Goal: Task Accomplishment & Management: Manage account settings

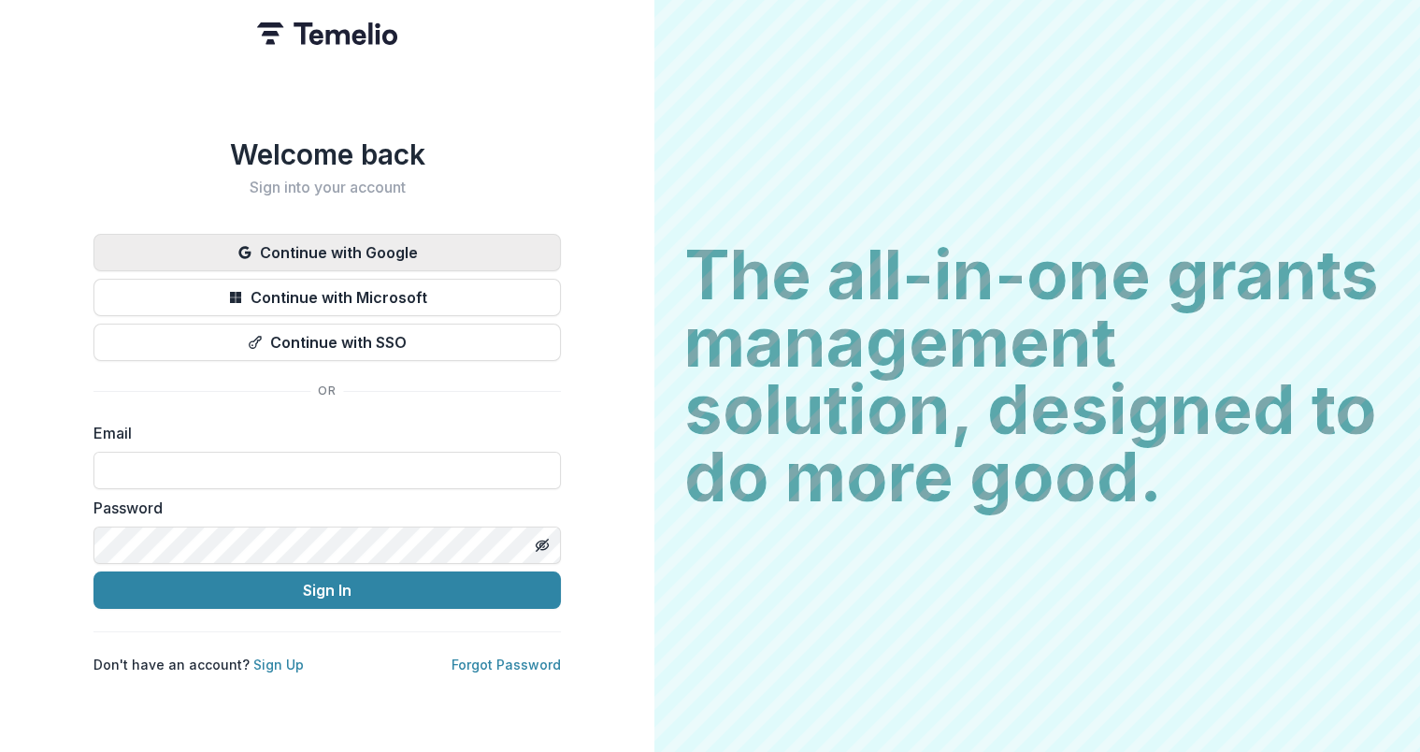
click at [370, 239] on button "Continue with Google" at bounding box center [326, 252] width 467 height 37
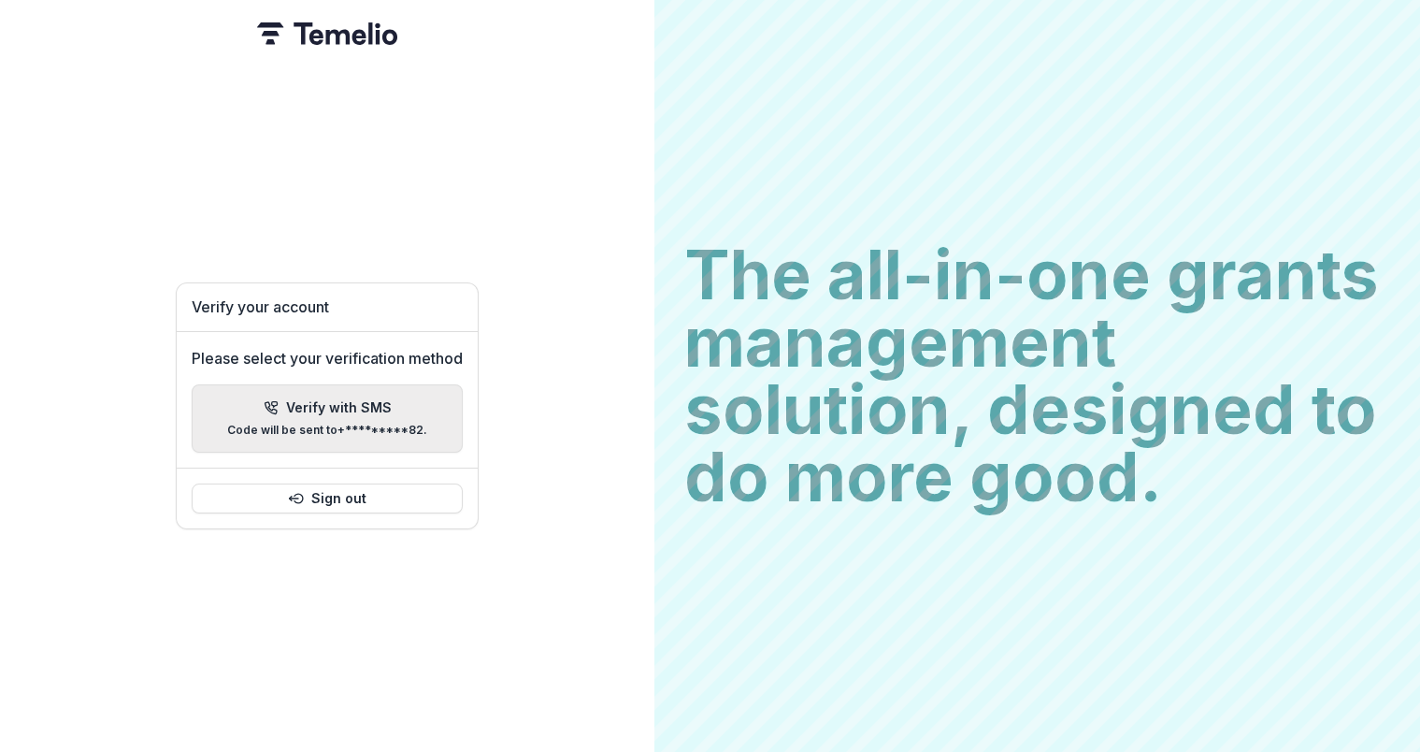
click at [334, 423] on p "Code will be sent to +*********82 ." at bounding box center [327, 429] width 200 height 13
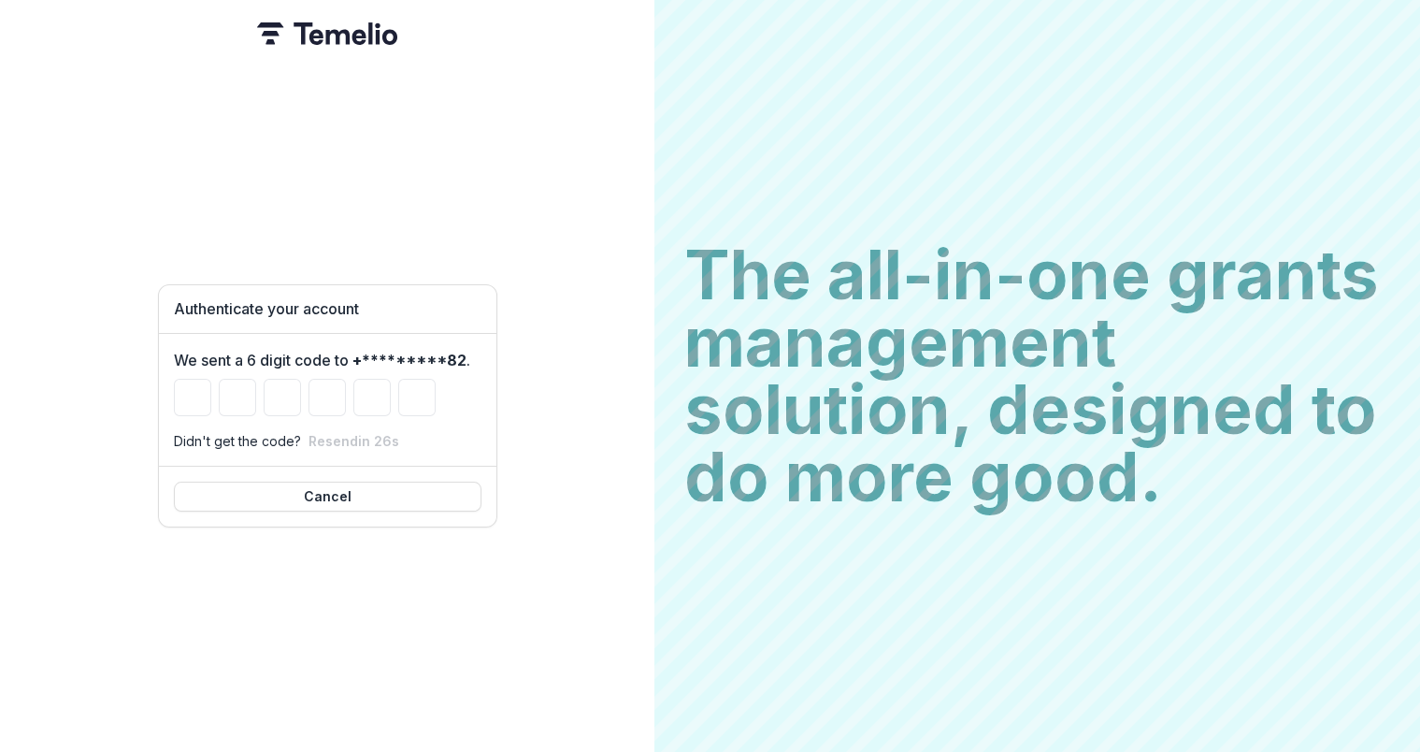
type input "*"
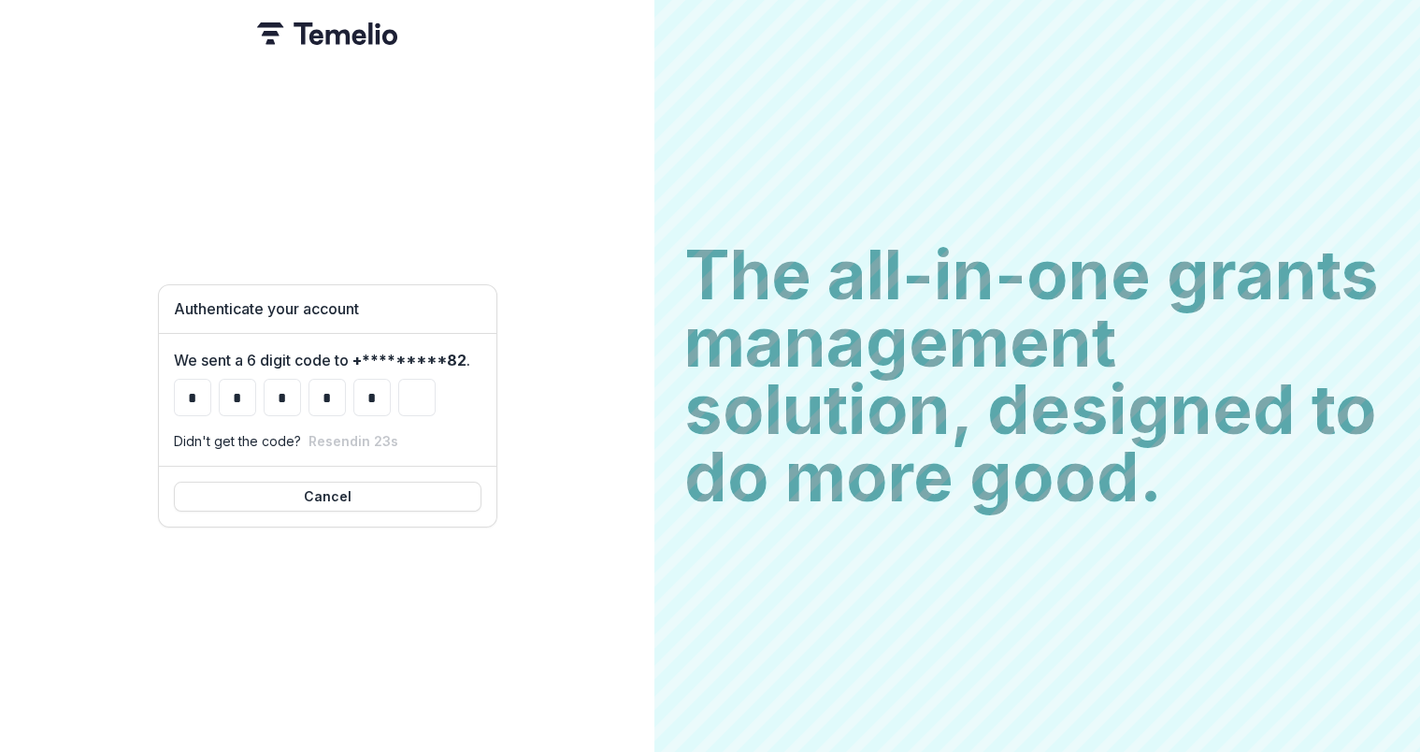
type input "*"
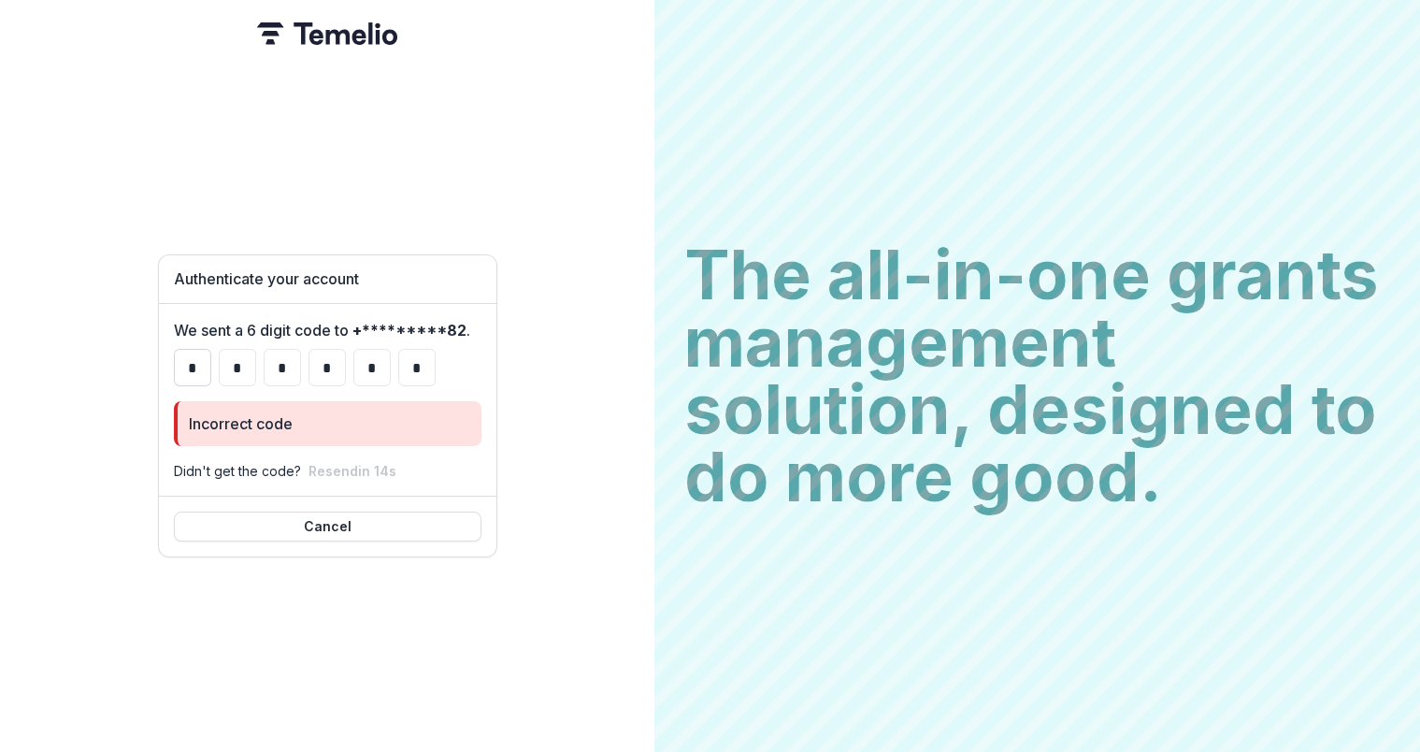
click at [192, 369] on input "*" at bounding box center [192, 367] width 37 height 37
click at [321, 362] on input "*" at bounding box center [326, 367] width 37 height 37
type input "*"
click at [294, 512] on button "Cancel" at bounding box center [328, 526] width 308 height 30
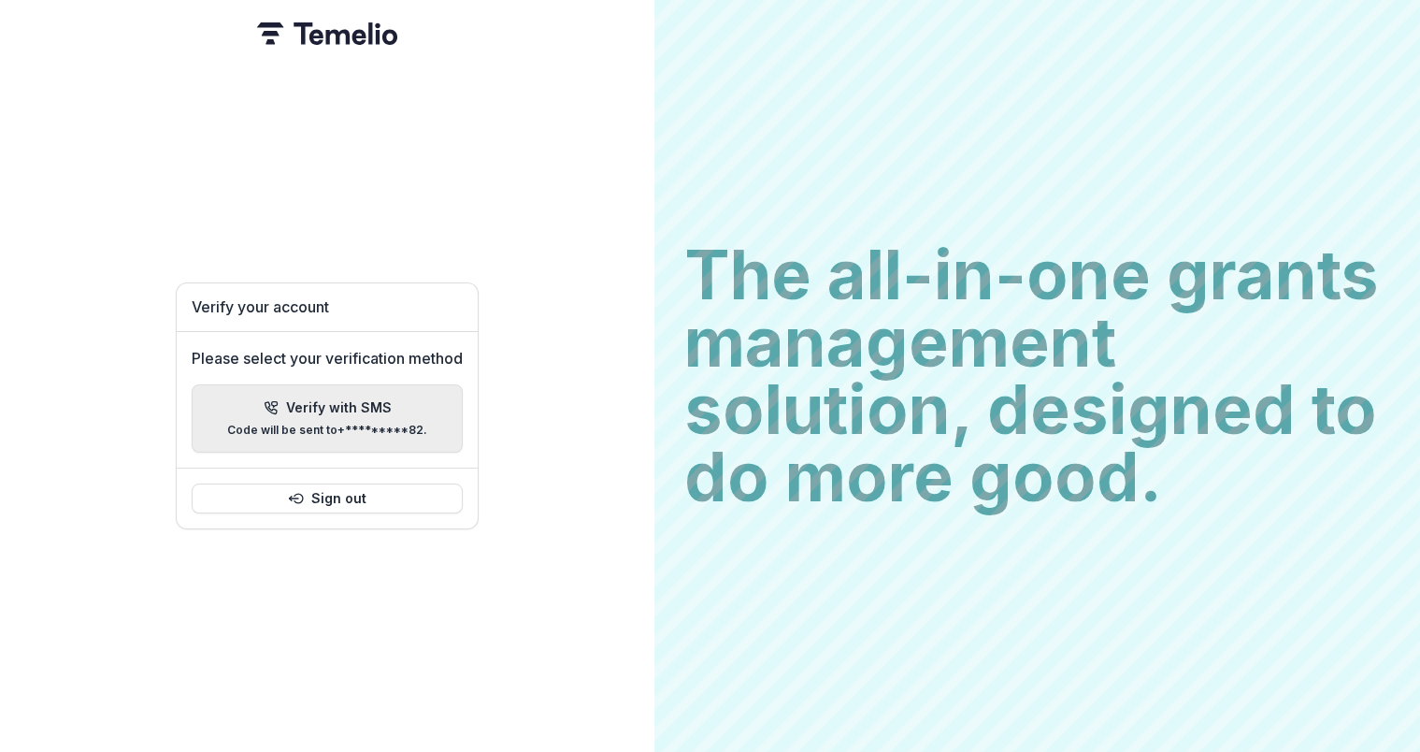
click at [308, 423] on p "Code will be sent to +*********82 ." at bounding box center [327, 429] width 200 height 13
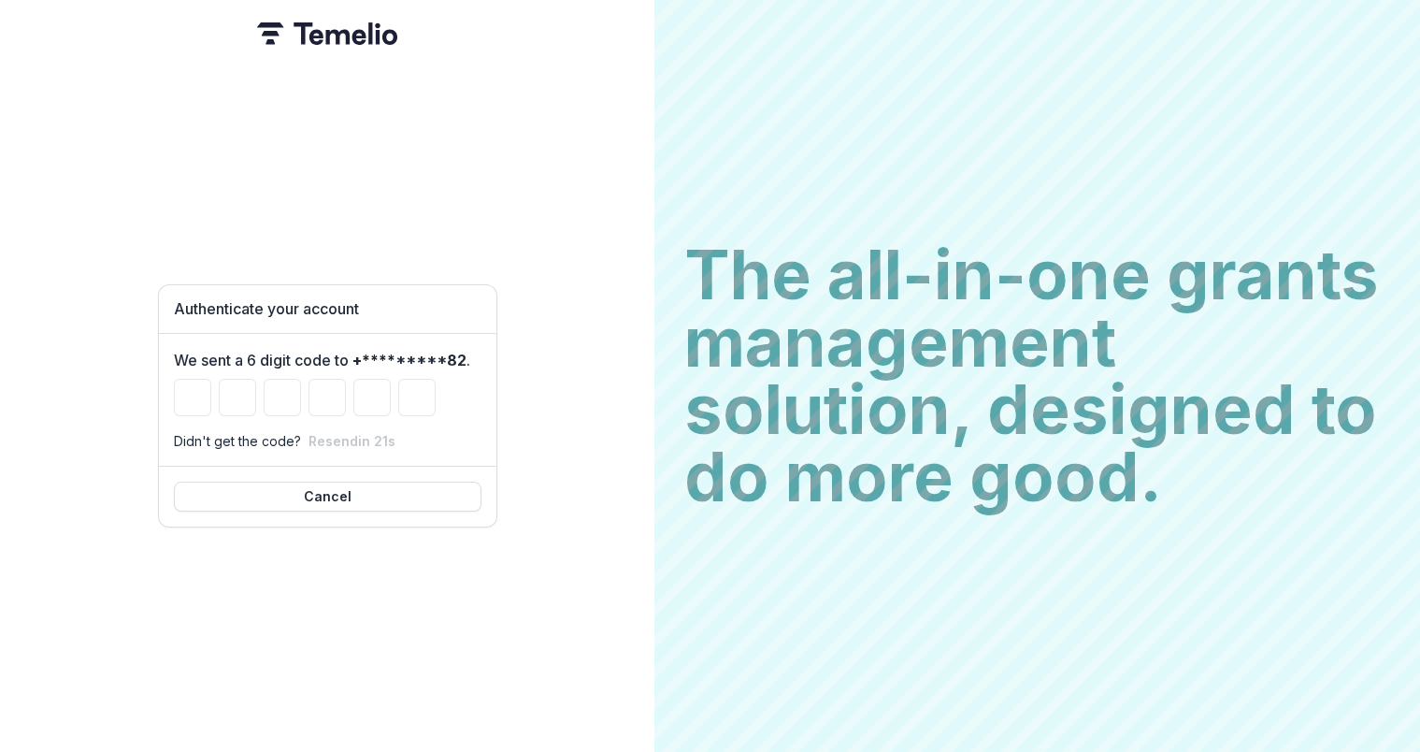
type input "*"
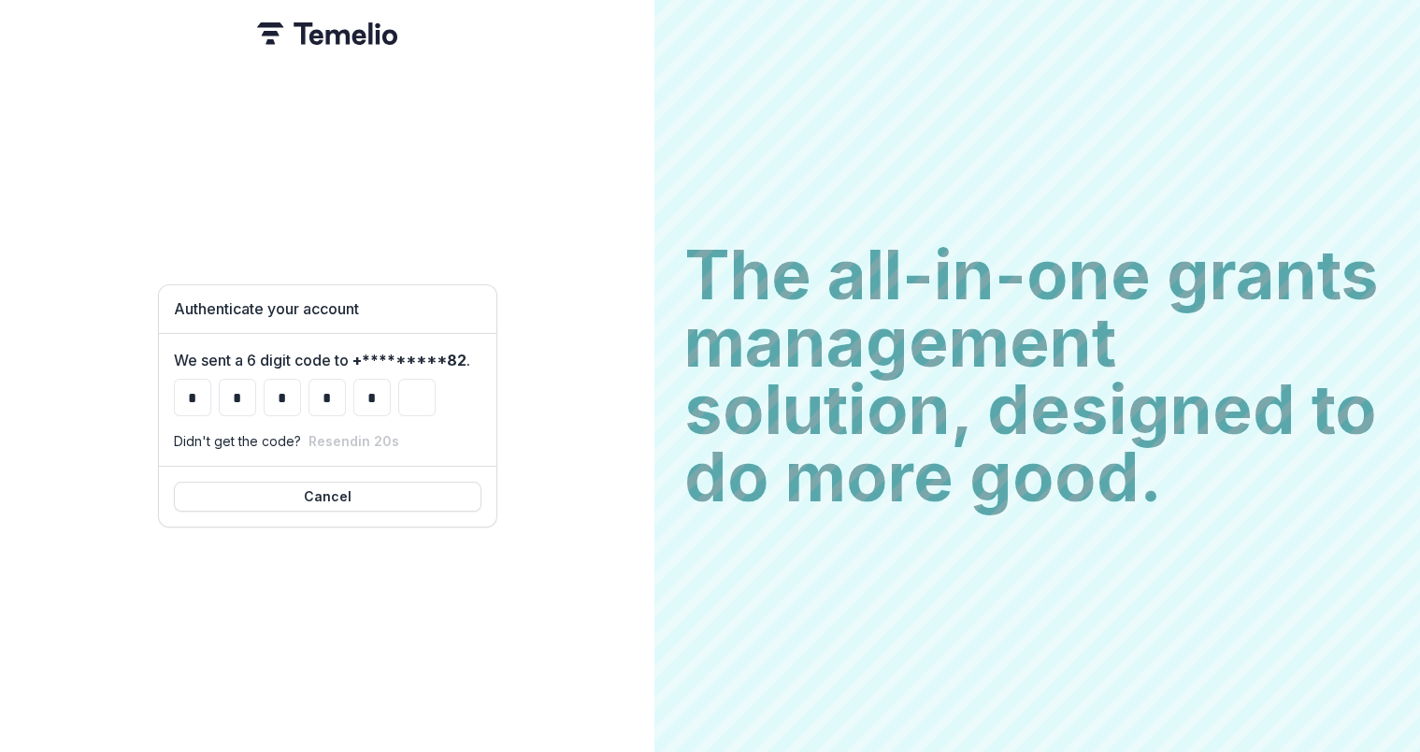
type input "*"
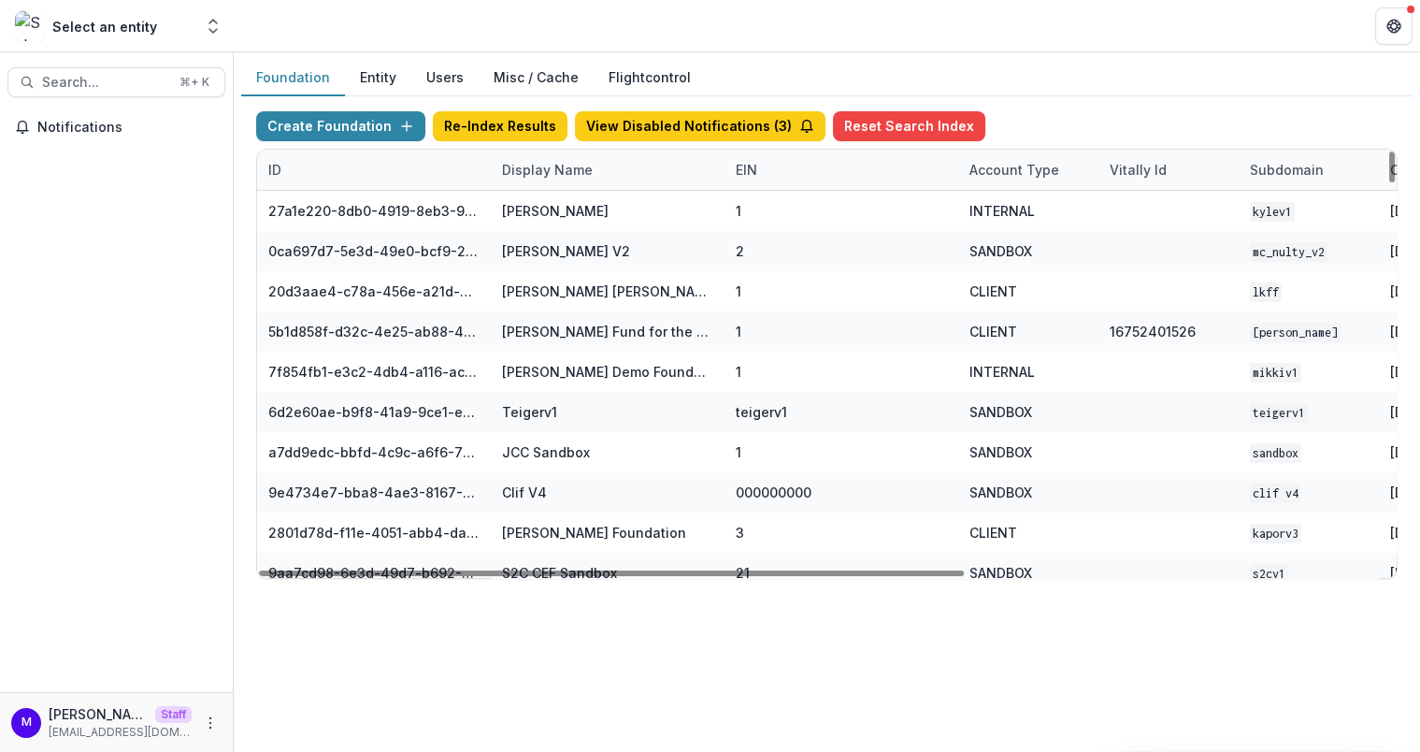
click at [545, 162] on div "Display Name" at bounding box center [547, 170] width 113 height 20
click at [545, 214] on input at bounding box center [606, 210] width 224 height 30
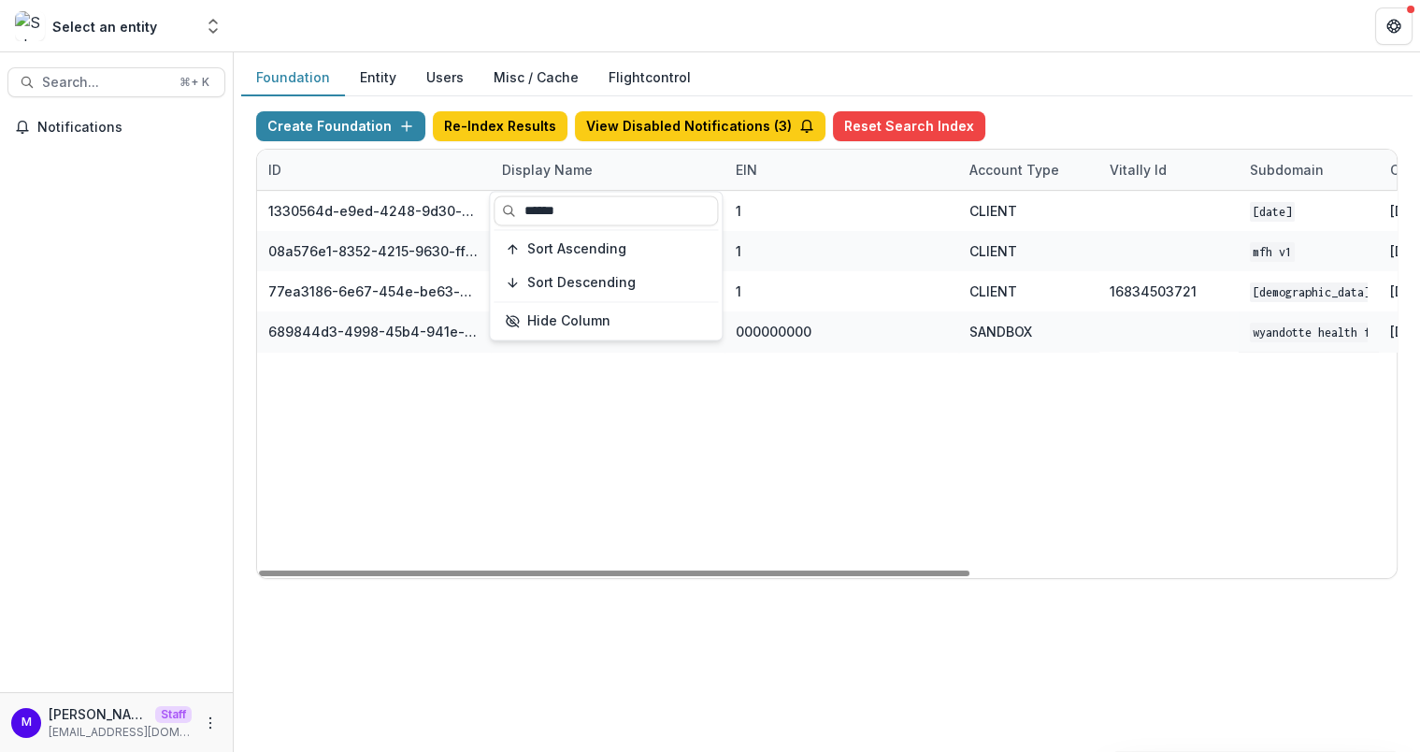
type input "******"
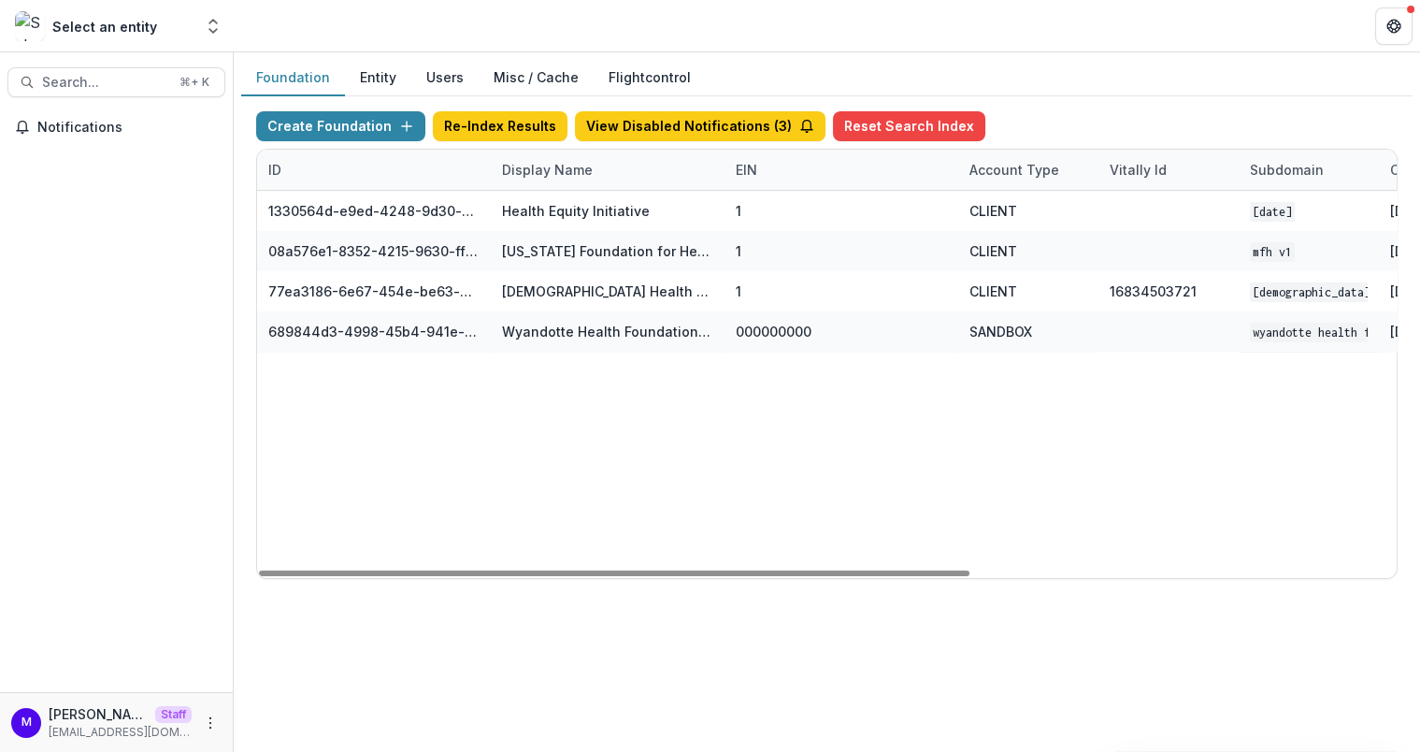
click at [840, 65] on div "Foundation Entity Users Misc / Cache Flightcontrol" at bounding box center [826, 78] width 1171 height 36
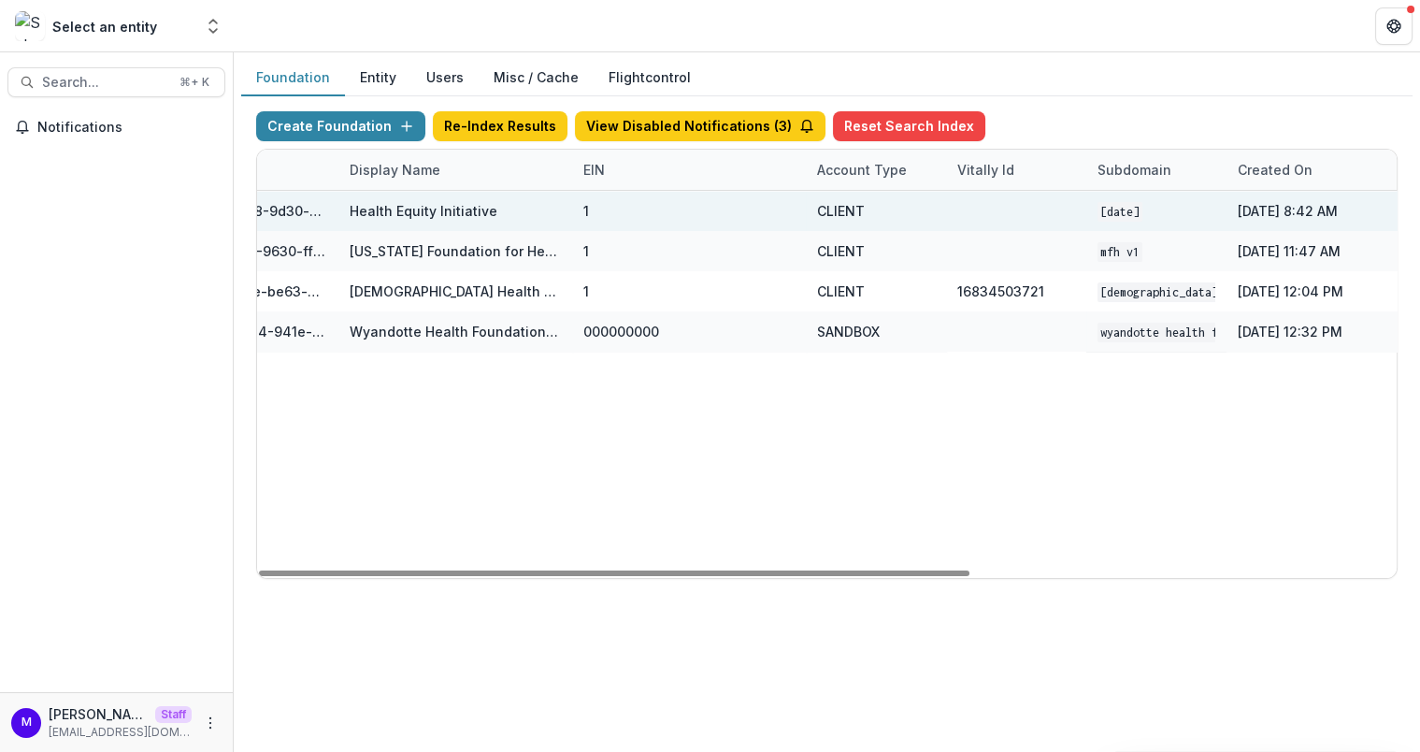
scroll to position [0, 414]
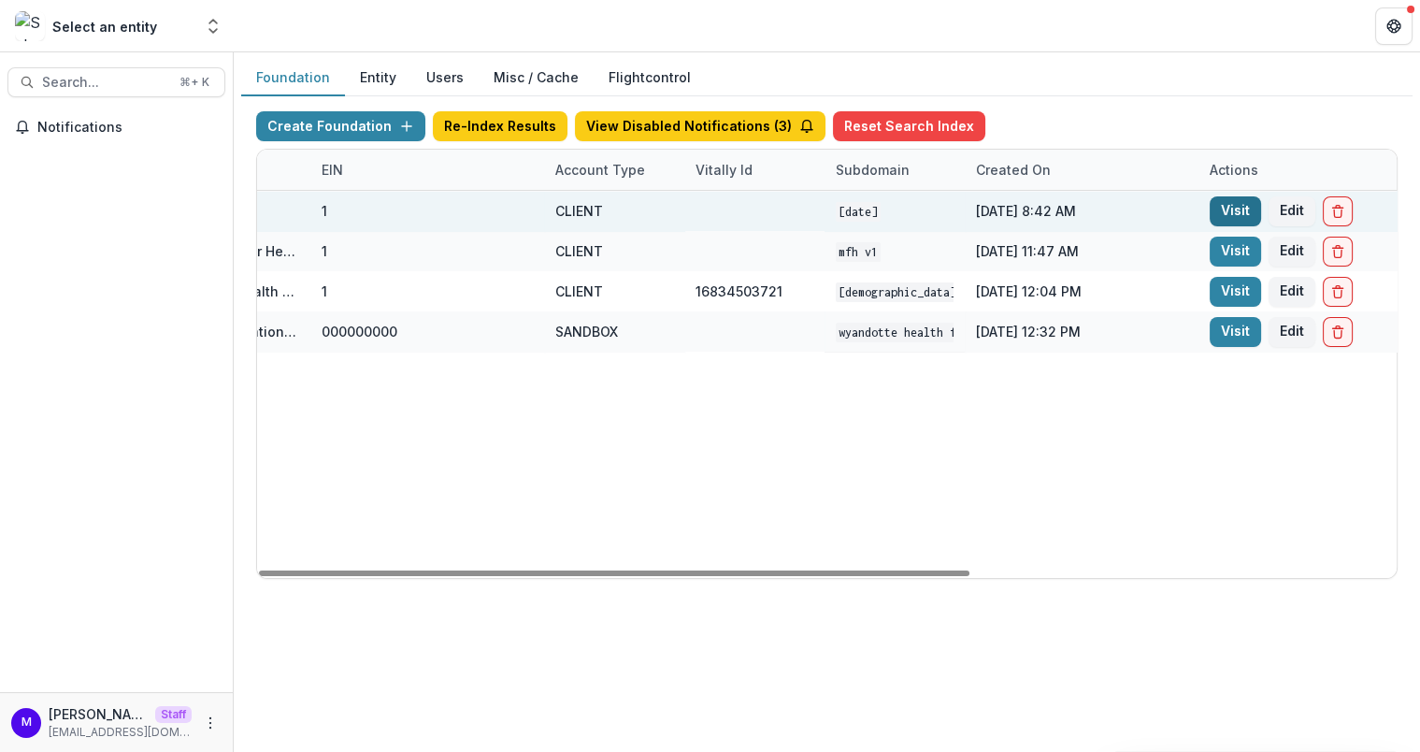
click at [1241, 208] on link "Visit" at bounding box center [1235, 211] width 51 height 30
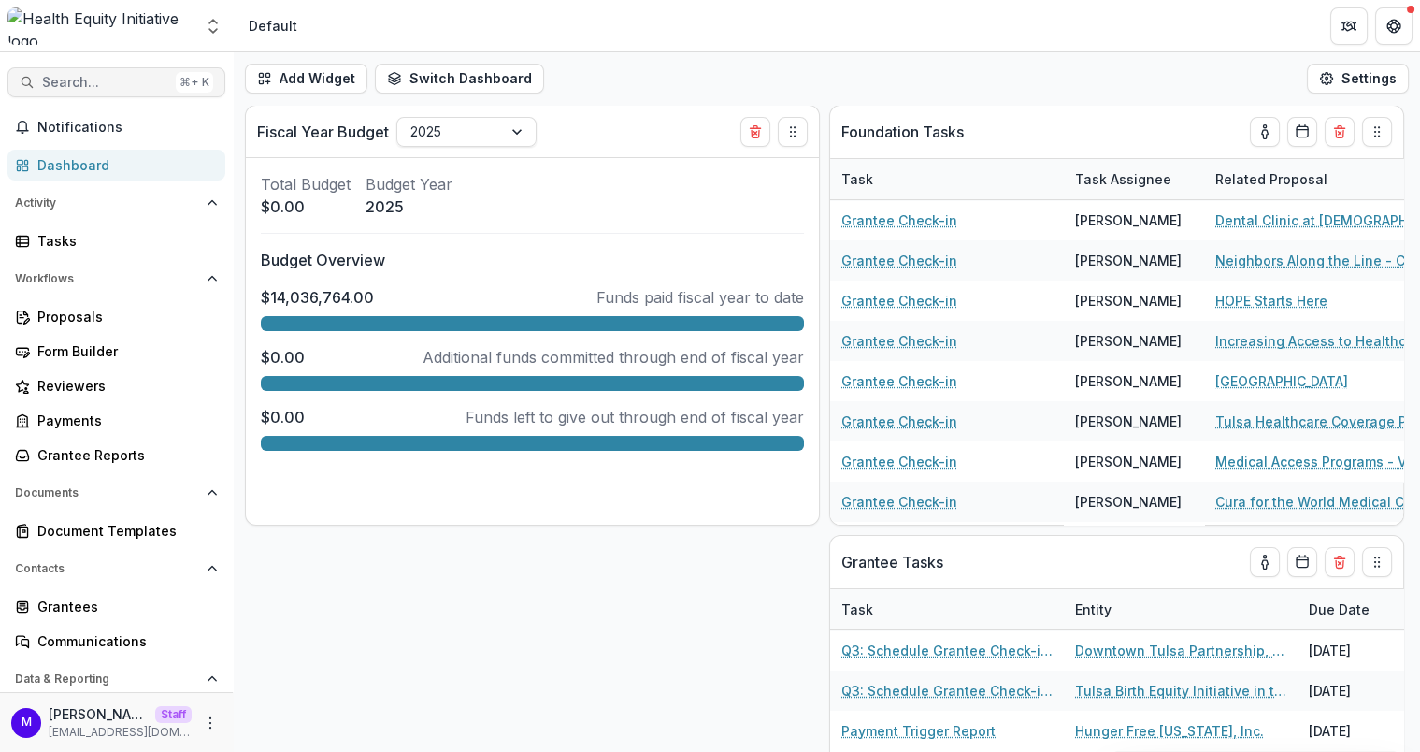
click at [100, 77] on span "Search..." at bounding box center [105, 83] width 126 height 16
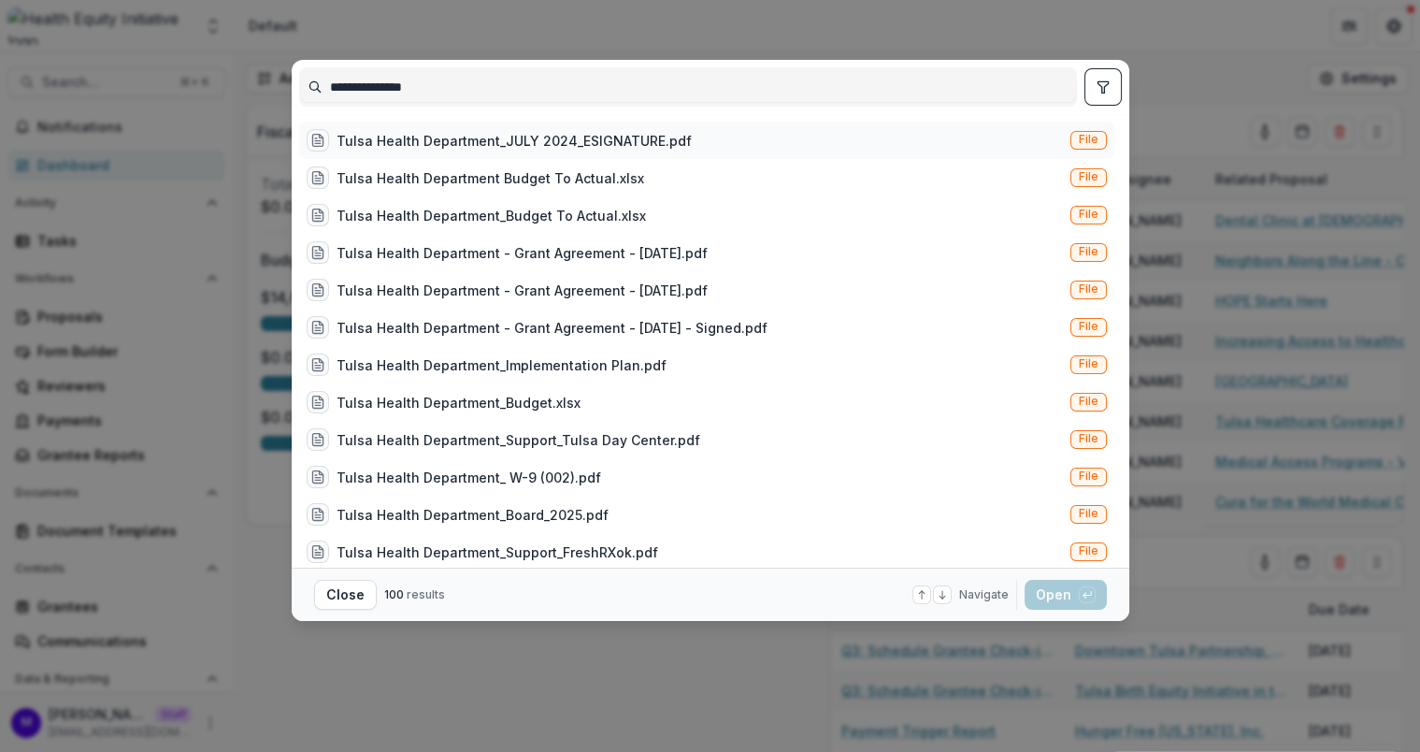
type input "**********"
click at [428, 140] on div "Tulsa Health Department_JULY 2024_ESIGNATURE.pdf" at bounding box center [514, 141] width 355 height 20
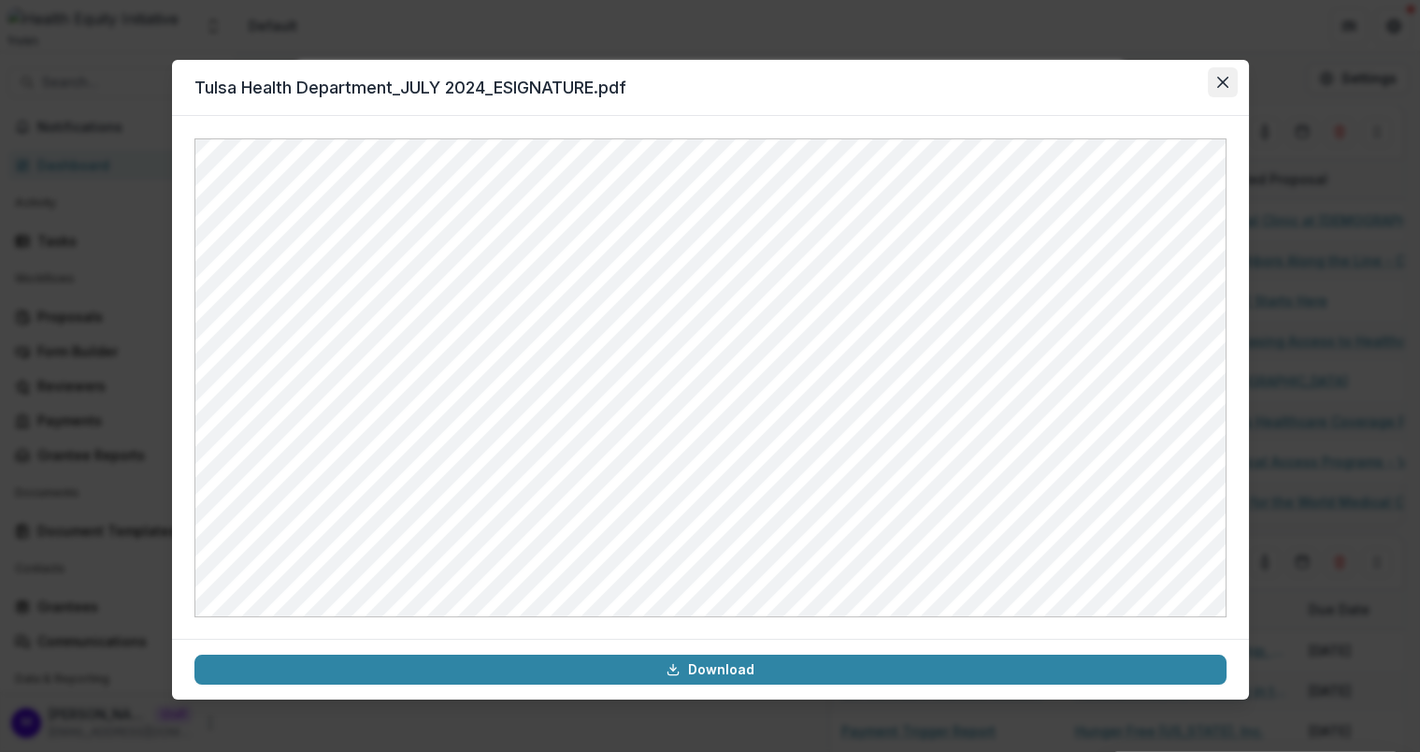
click at [1226, 87] on icon "Close" at bounding box center [1221, 82] width 11 height 11
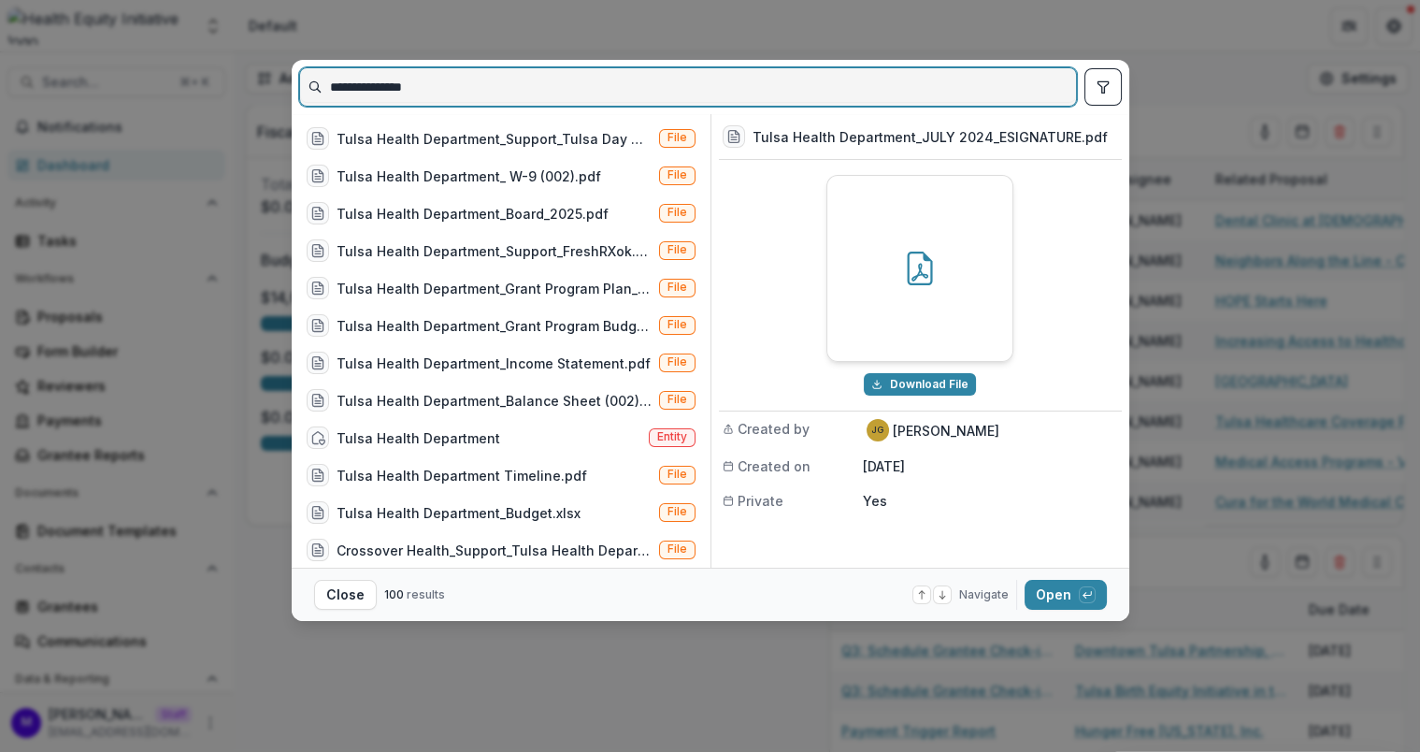
scroll to position [322, 0]
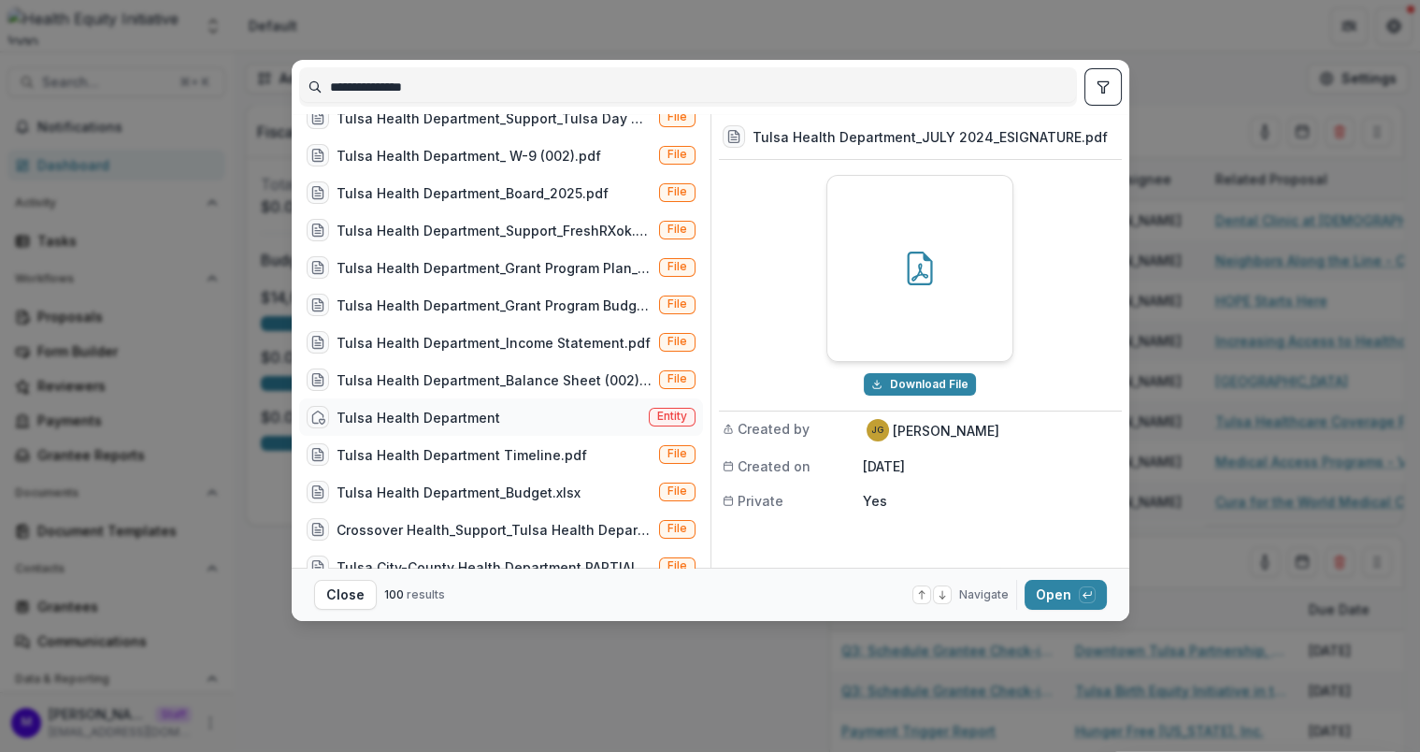
click at [484, 415] on div "Tulsa Health Department" at bounding box center [419, 418] width 164 height 20
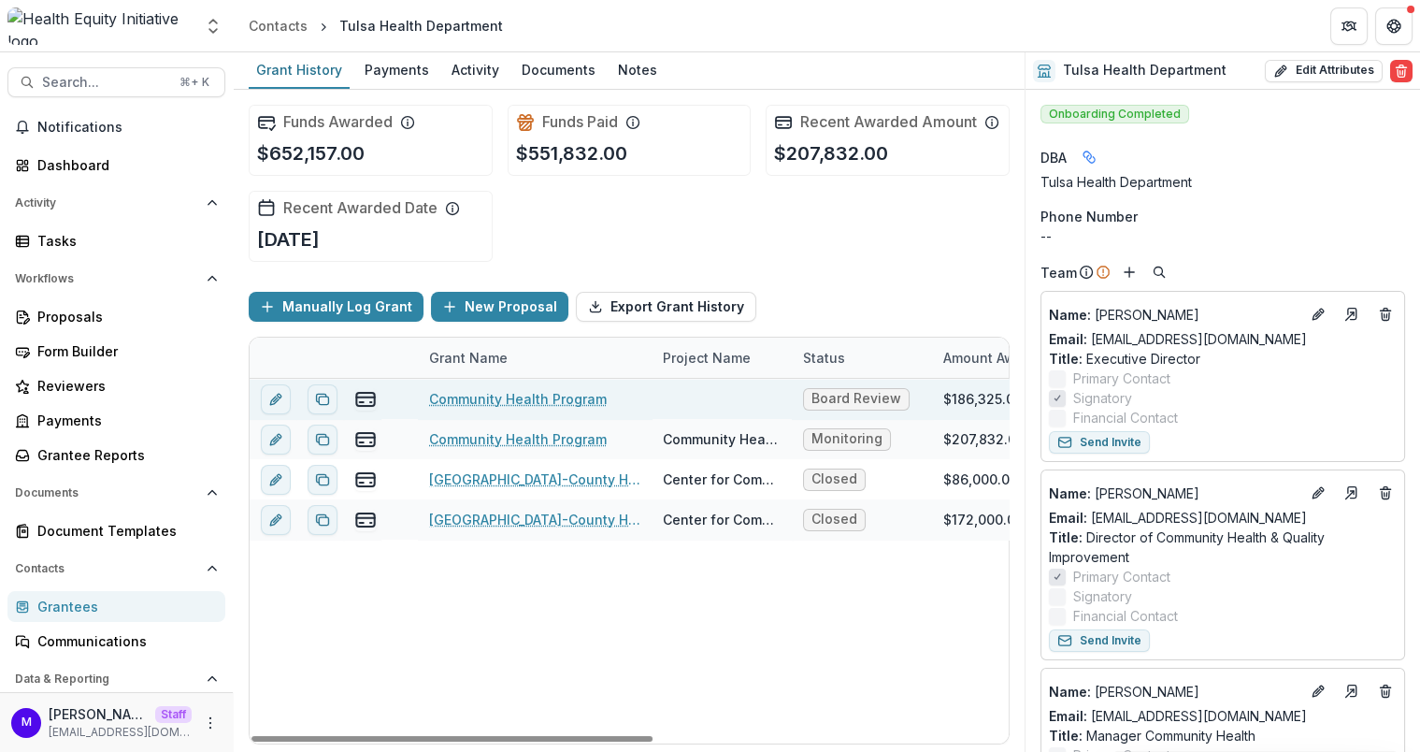
click at [530, 400] on link "Community Health Program" at bounding box center [518, 399] width 178 height 20
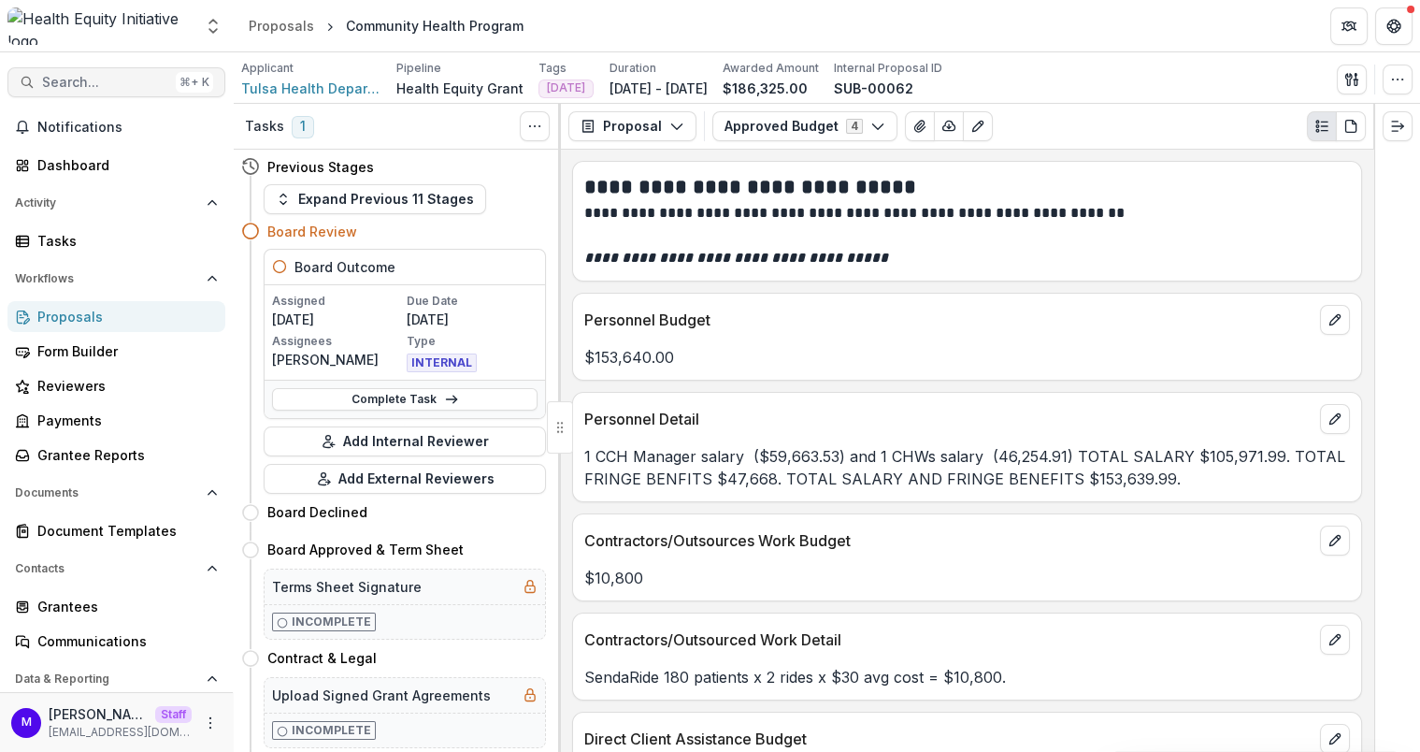
click at [82, 80] on span "Search..." at bounding box center [105, 83] width 126 height 16
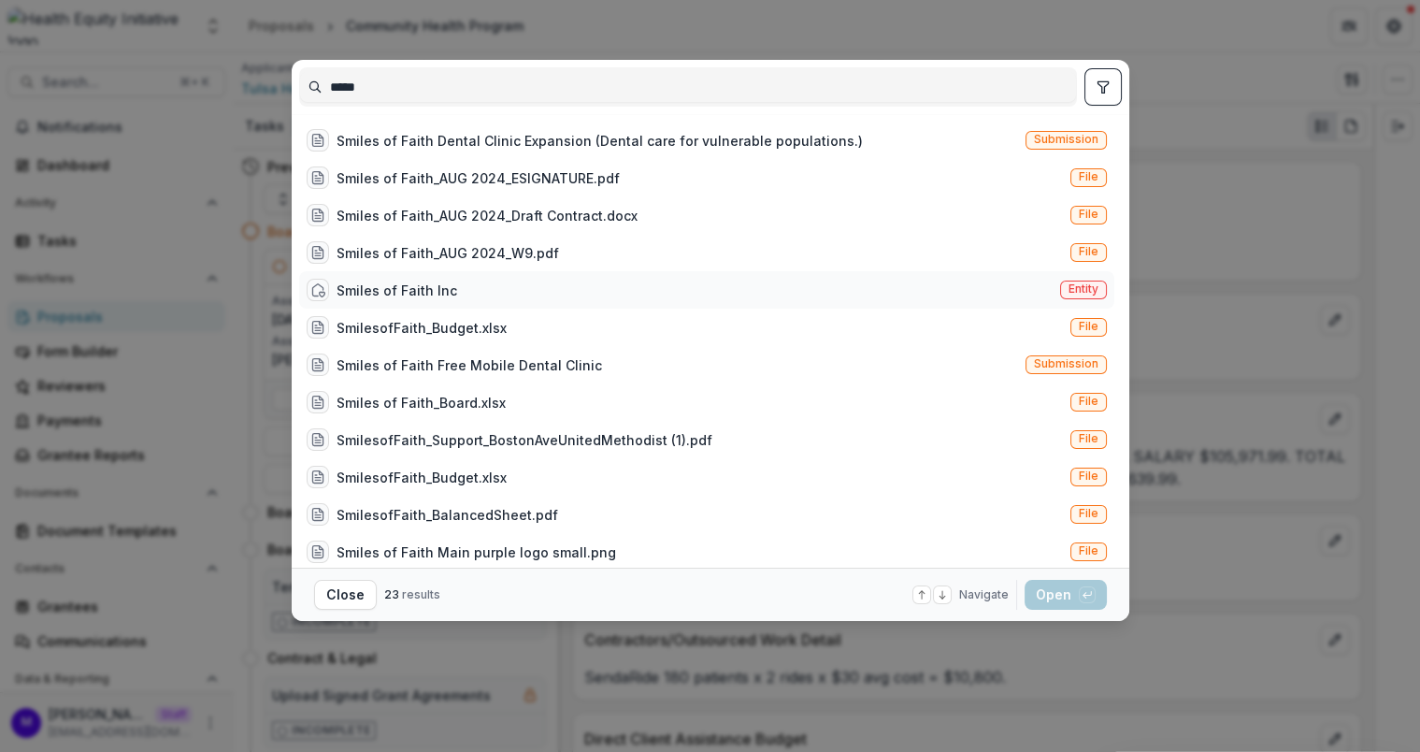
type input "*****"
click at [432, 283] on div "Smiles of Faith Inc" at bounding box center [397, 290] width 121 height 20
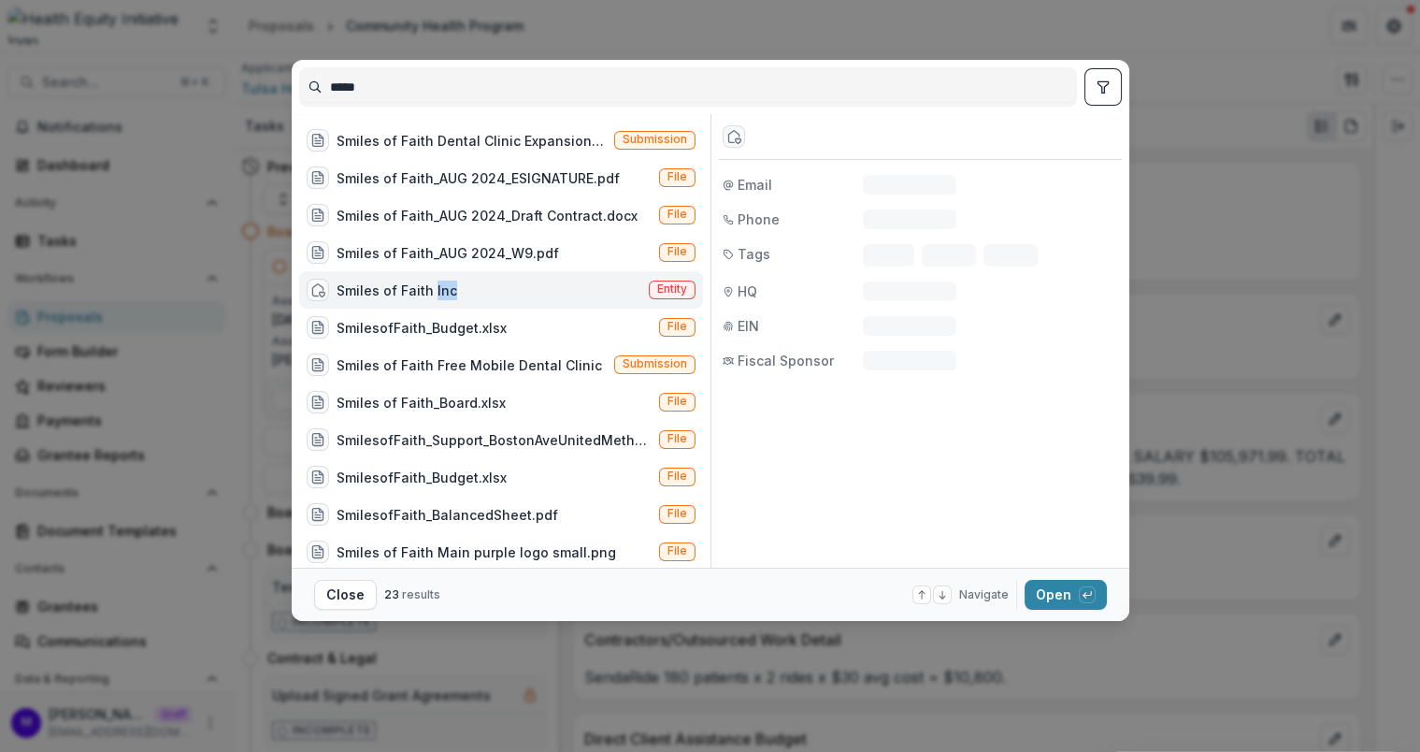
click at [432, 283] on div "Smiles of Faith Inc" at bounding box center [397, 290] width 121 height 20
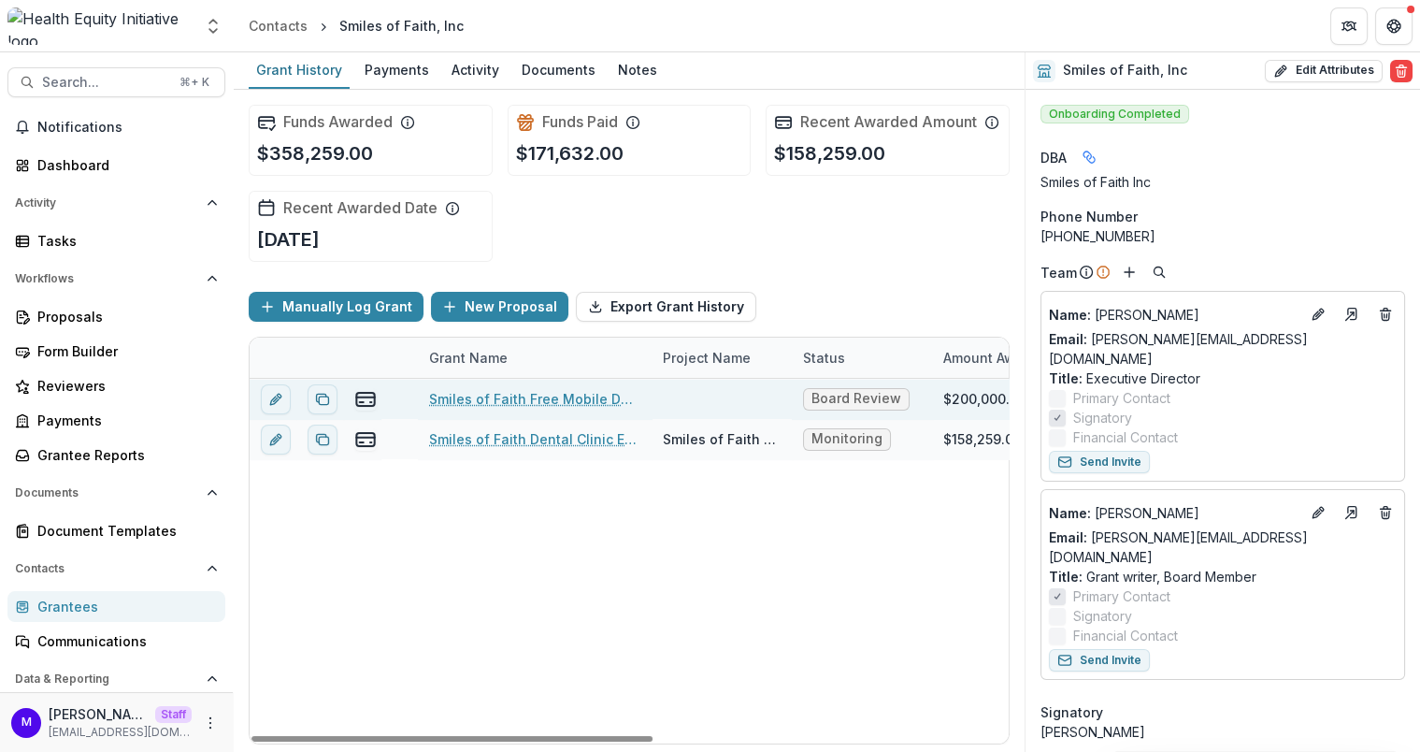
click at [554, 390] on link "Smiles of Faith Free Mobile Dental Clinic" at bounding box center [534, 399] width 211 height 20
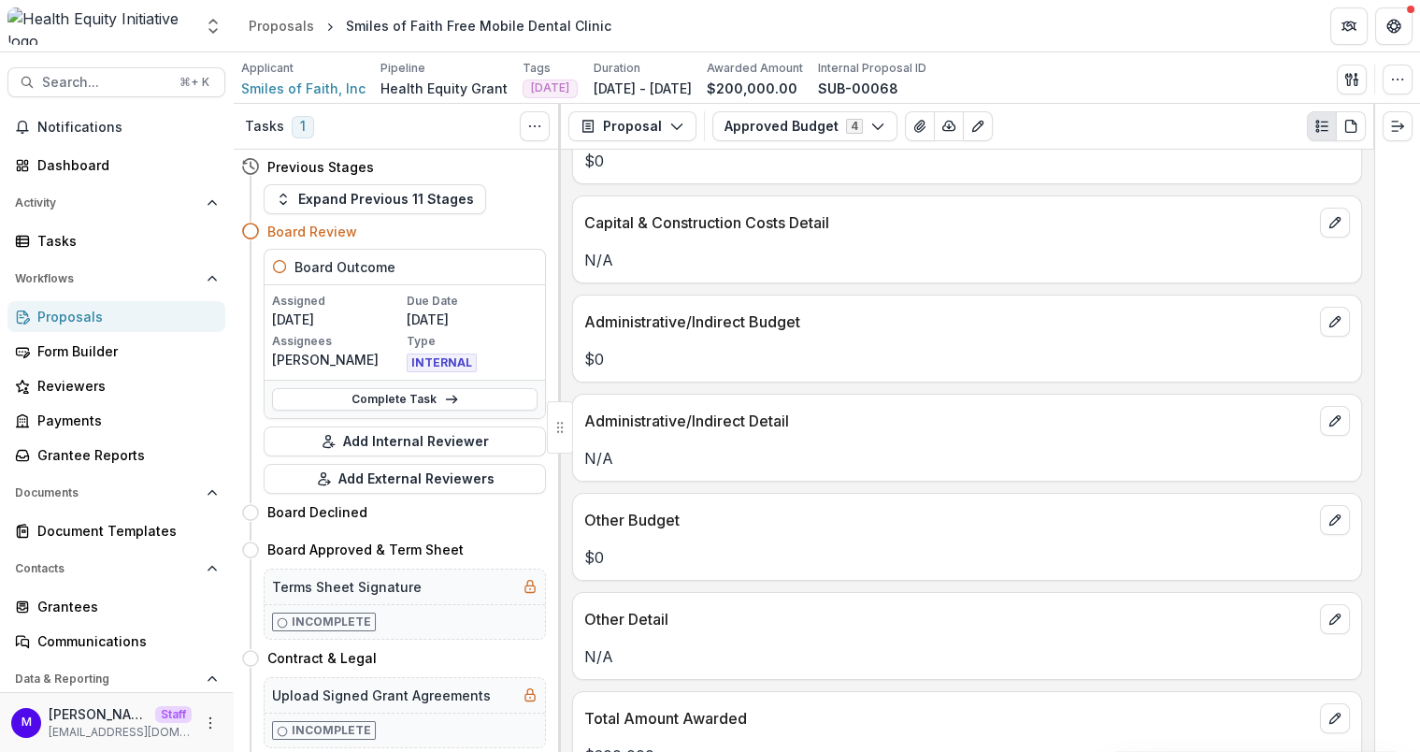
scroll to position [1010, 0]
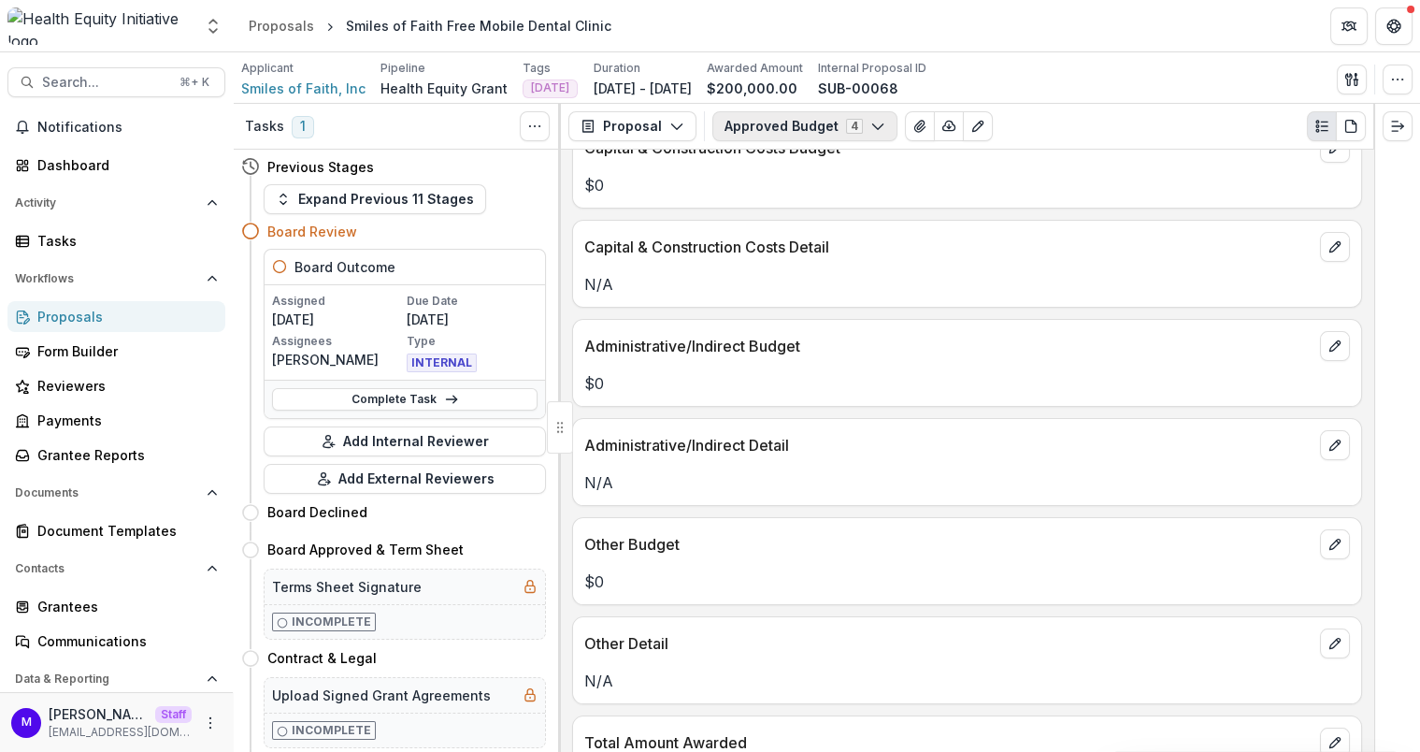
click at [839, 133] on button "Approved Budget 4" at bounding box center [804, 126] width 185 height 30
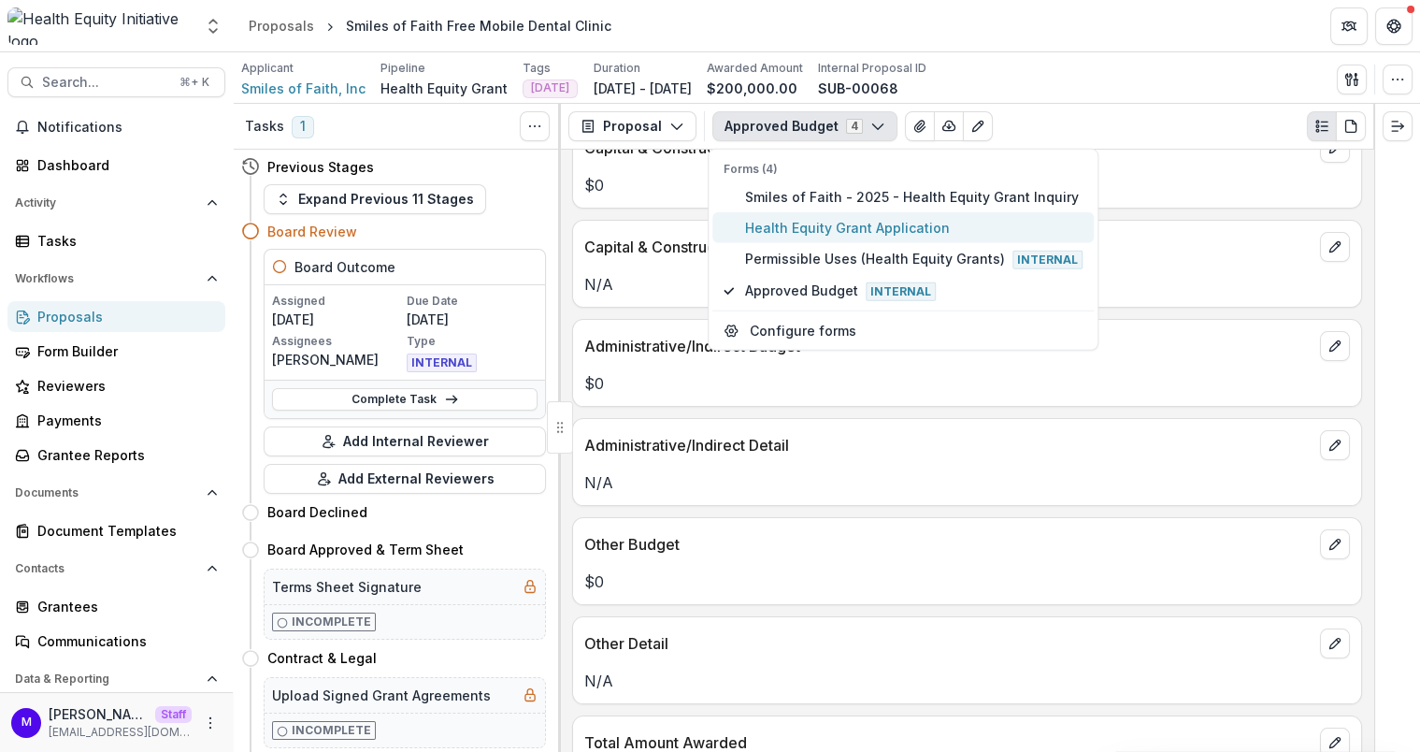
click at [798, 227] on span "Health Equity Grant Application" at bounding box center [913, 228] width 337 height 20
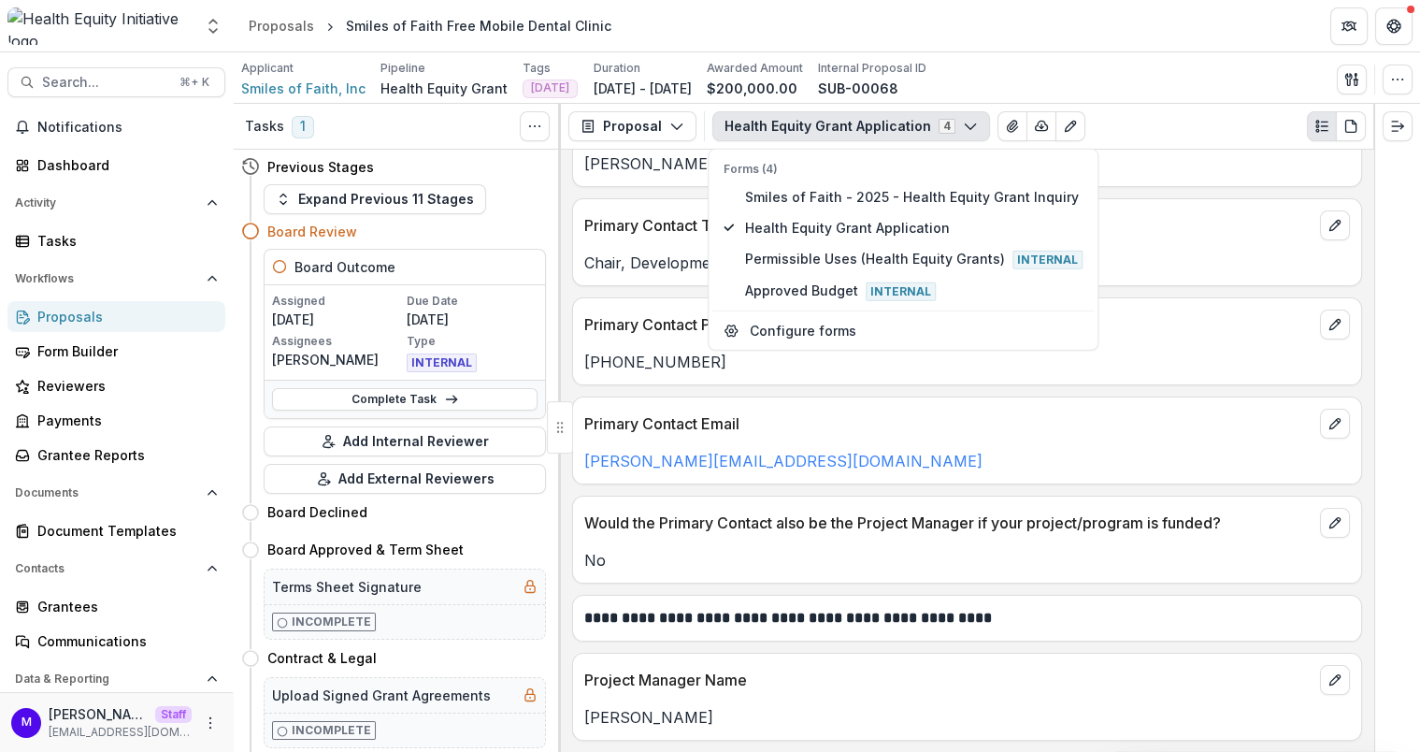
scroll to position [1810, 0]
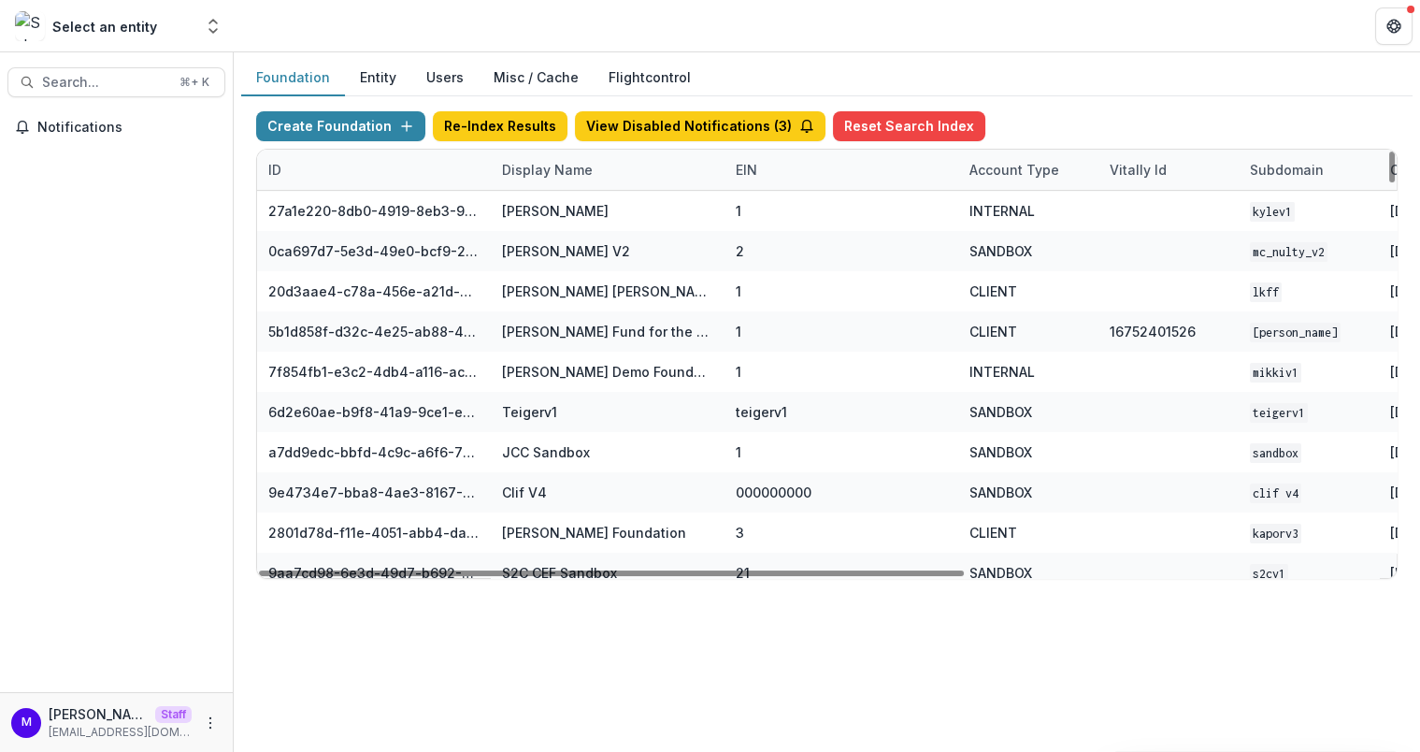
click at [540, 165] on div "Display Name" at bounding box center [547, 170] width 113 height 20
click at [531, 164] on div "Display Name" at bounding box center [547, 170] width 113 height 20
click at [535, 204] on input at bounding box center [606, 210] width 224 height 30
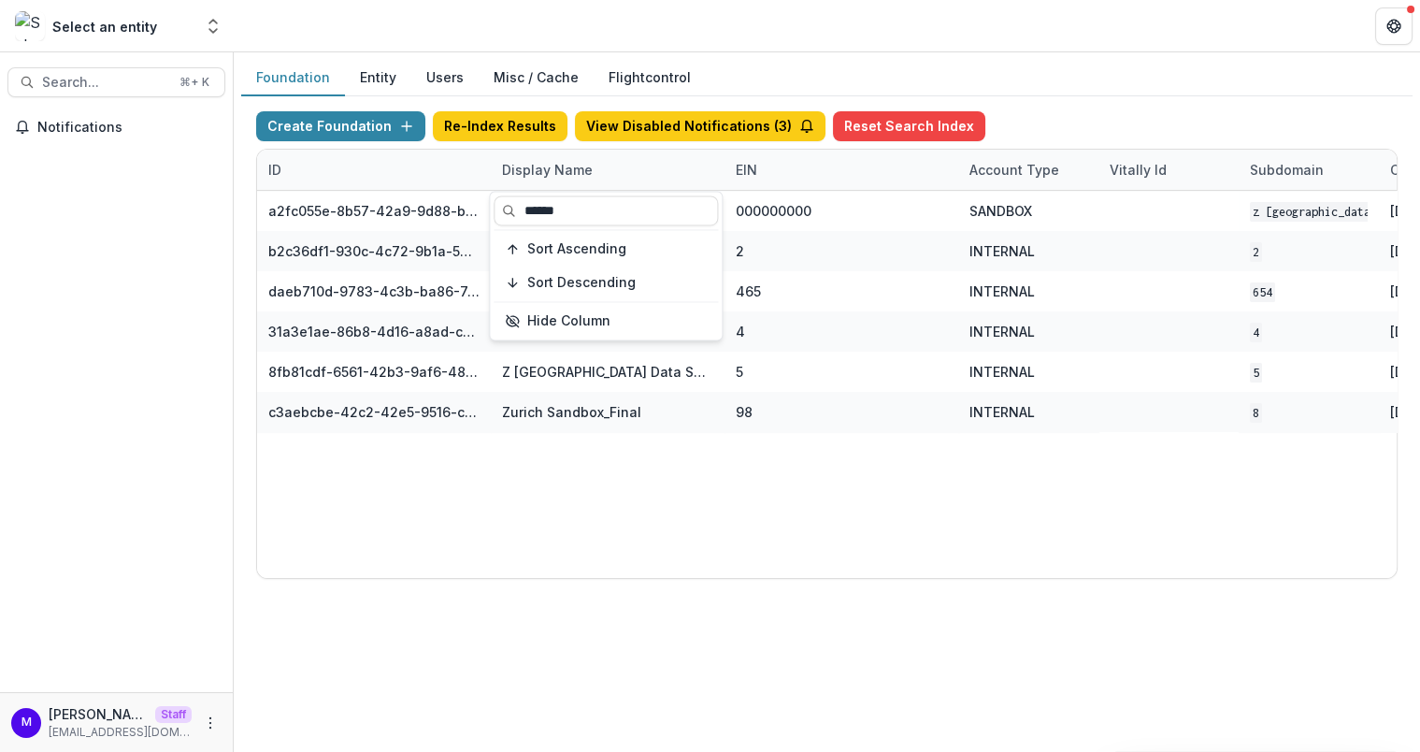
type input "******"
click at [753, 61] on div "Foundation Entity Users Misc / Cache Flightcontrol" at bounding box center [826, 78] width 1171 height 36
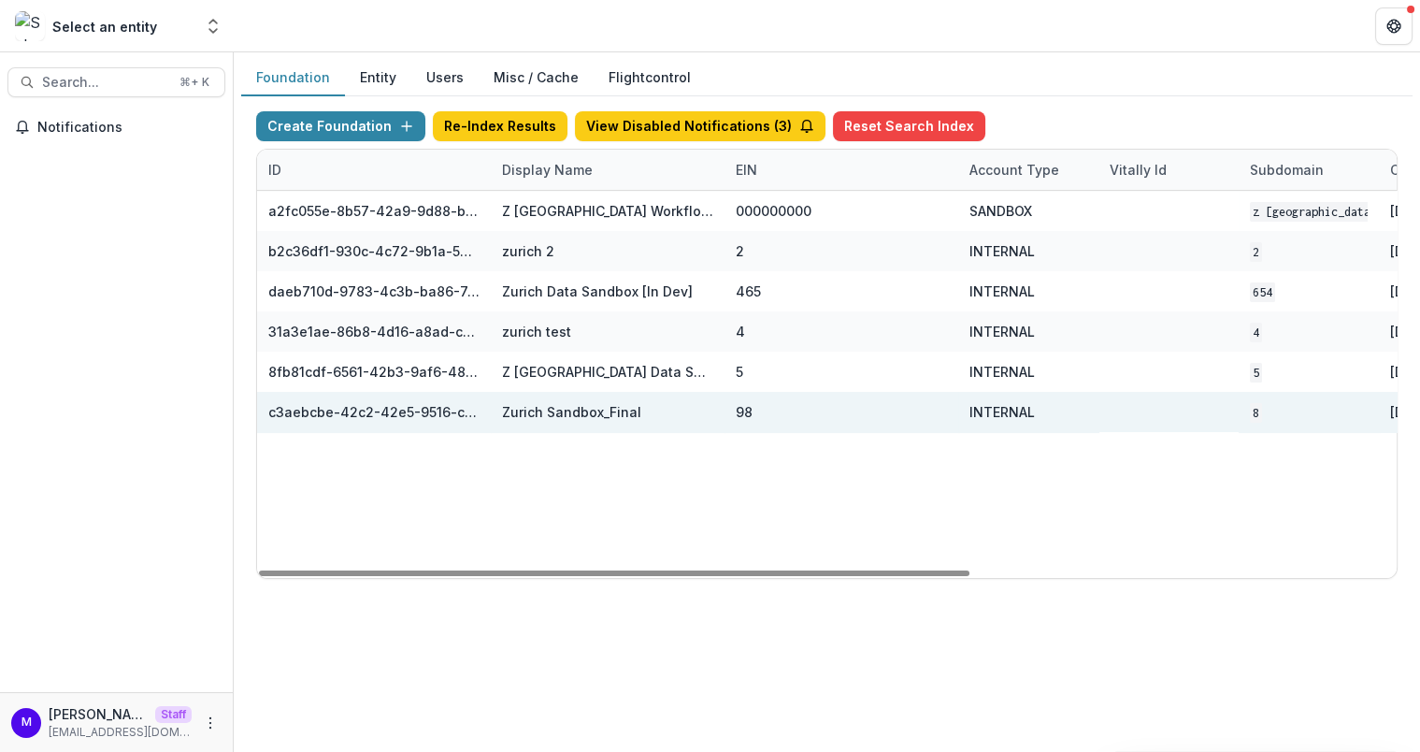
scroll to position [0, 668]
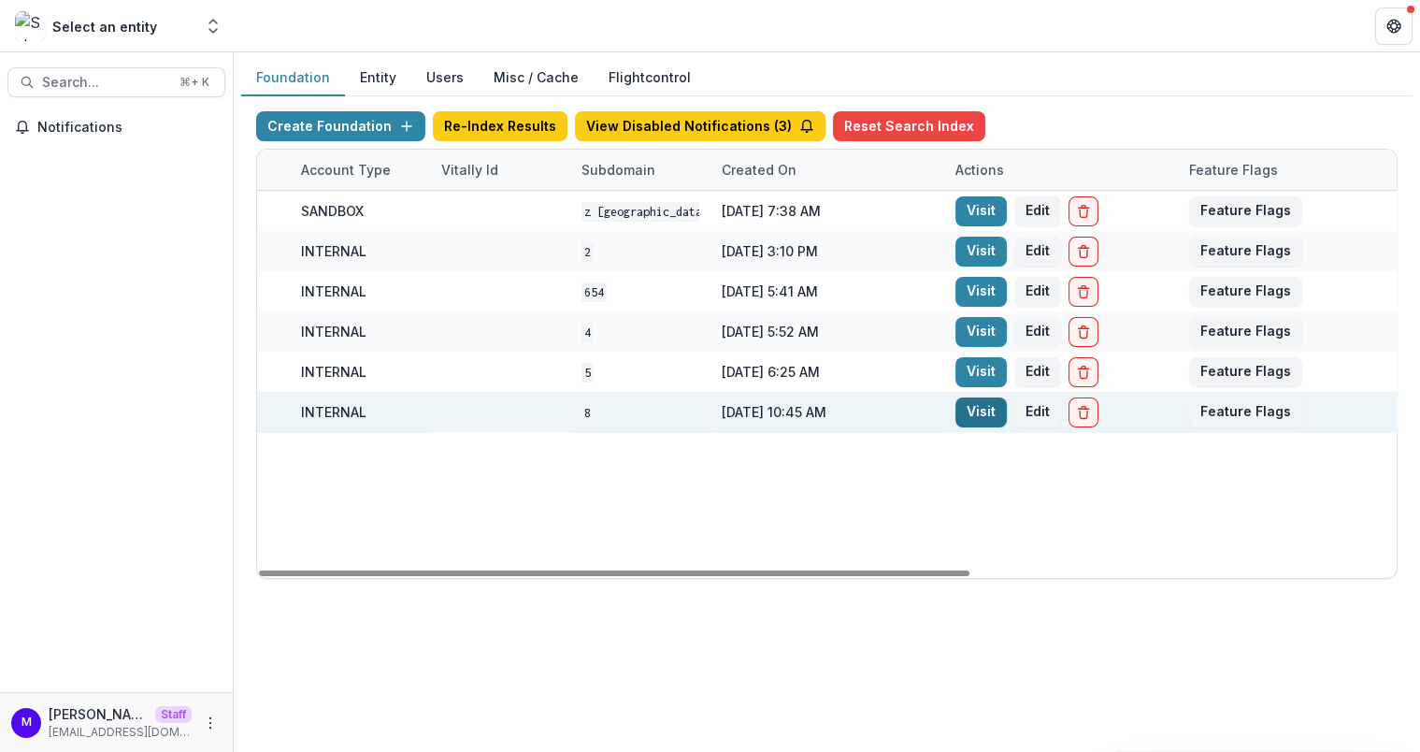
click at [983, 410] on link "Visit" at bounding box center [980, 412] width 51 height 30
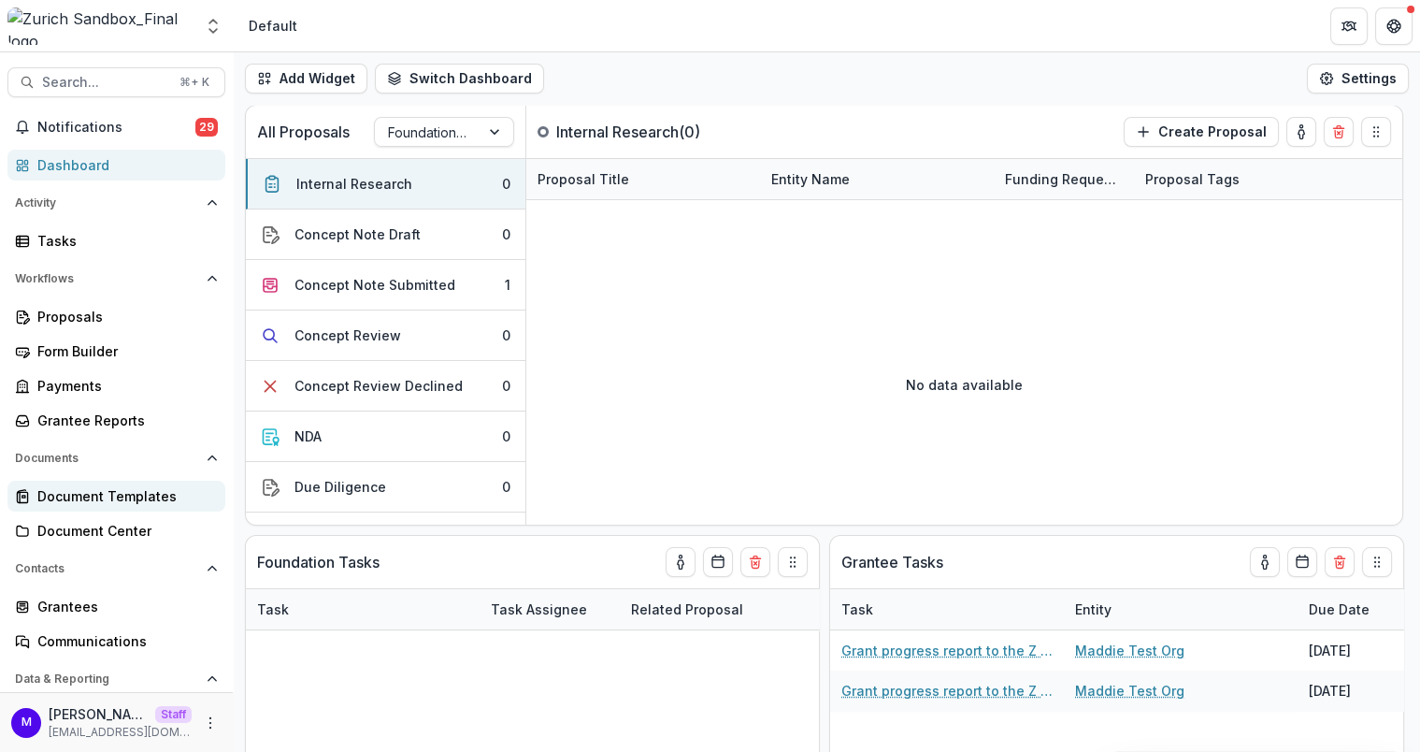
click at [119, 494] on div "Document Templates" at bounding box center [123, 496] width 173 height 20
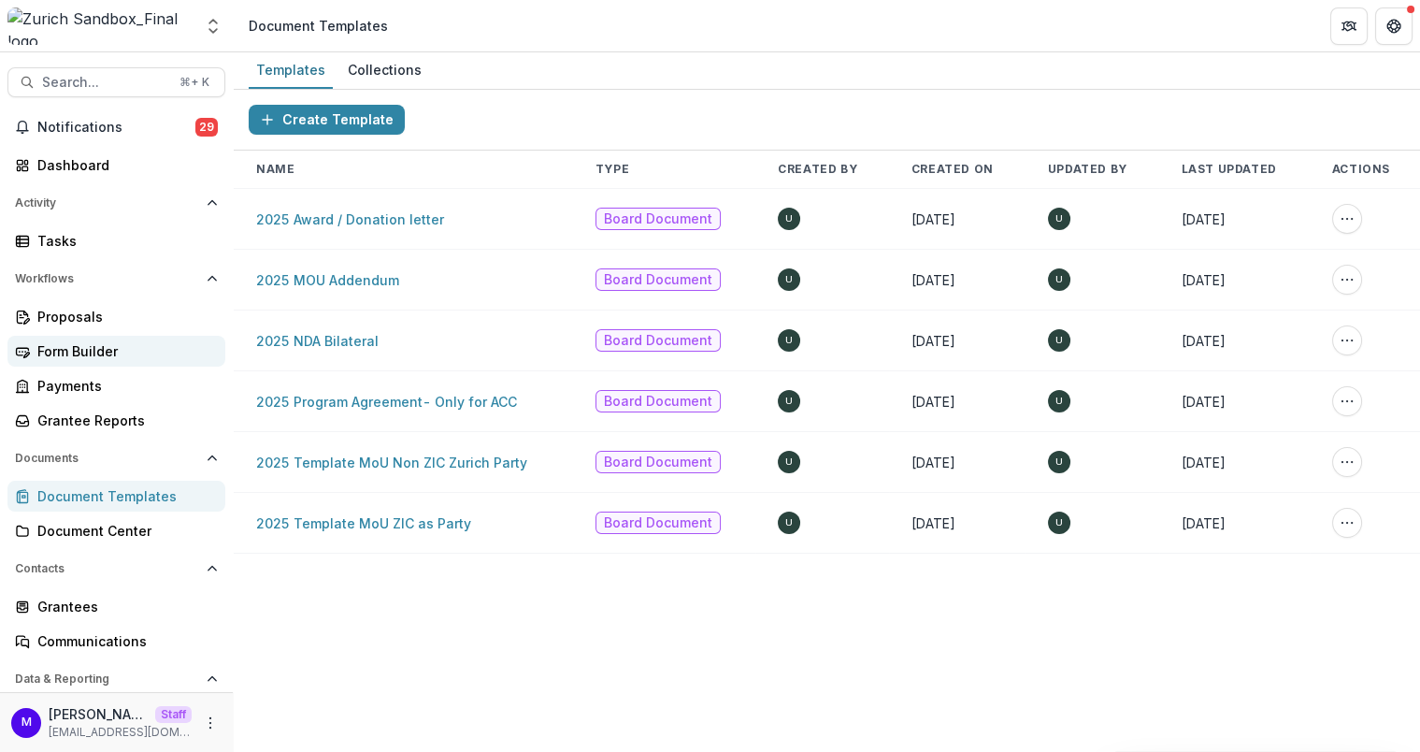
click at [113, 344] on div "Form Builder" at bounding box center [123, 351] width 173 height 20
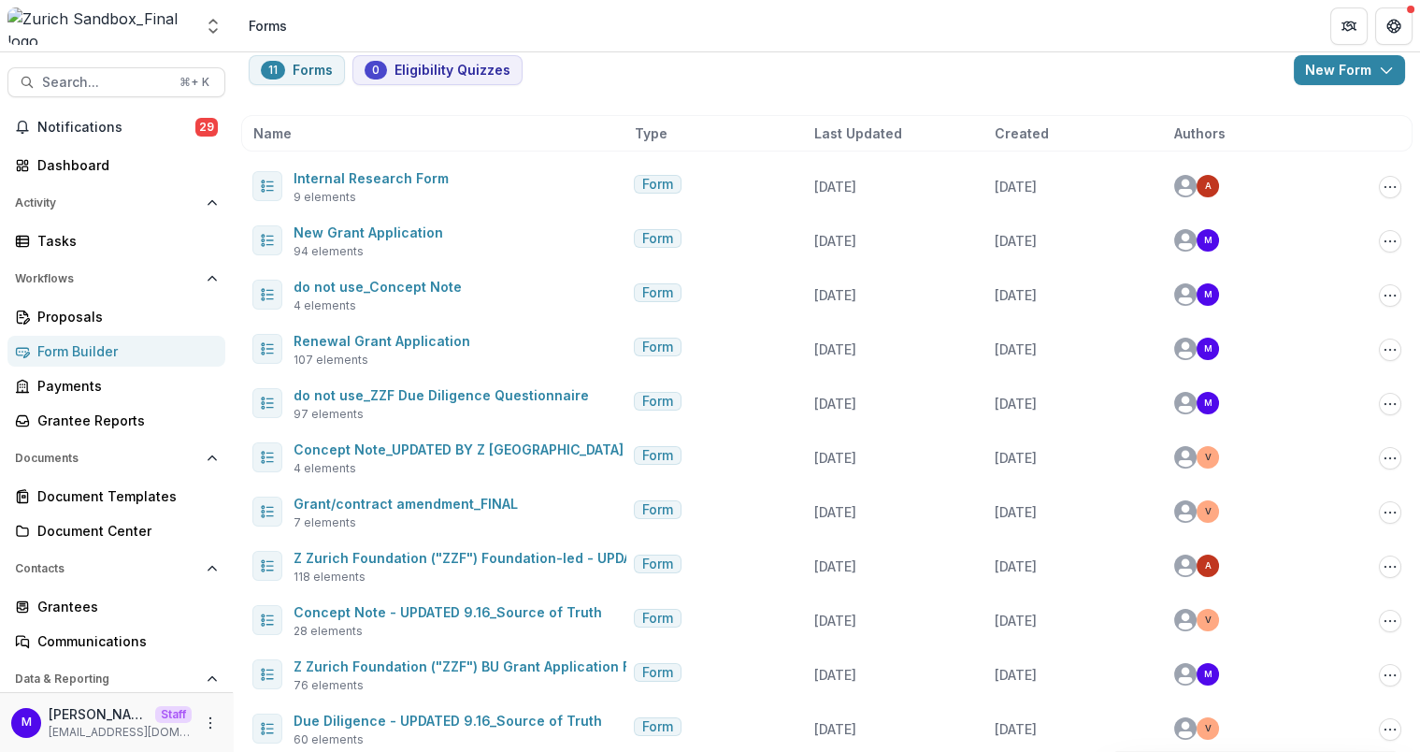
scroll to position [51, 0]
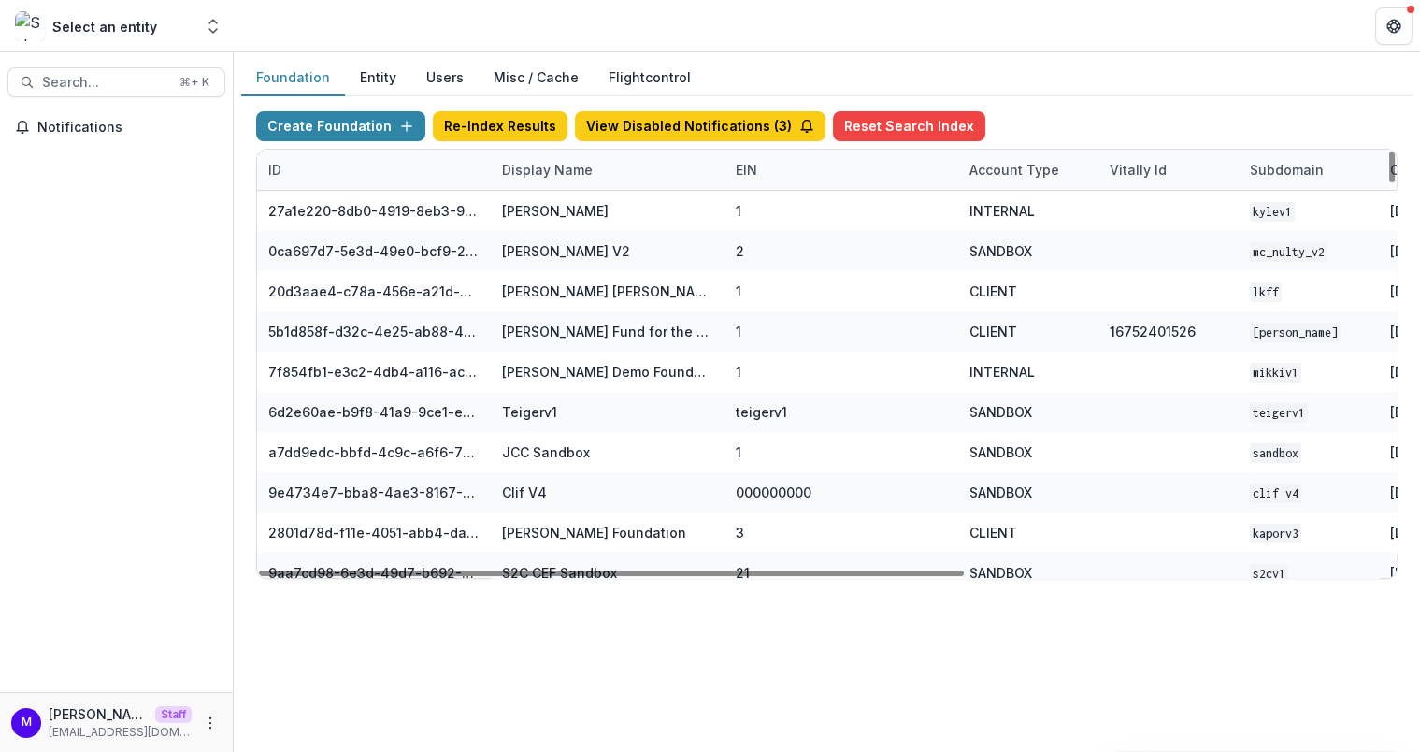
click at [551, 172] on div "Display Name" at bounding box center [547, 170] width 113 height 20
click at [552, 212] on input at bounding box center [606, 210] width 224 height 30
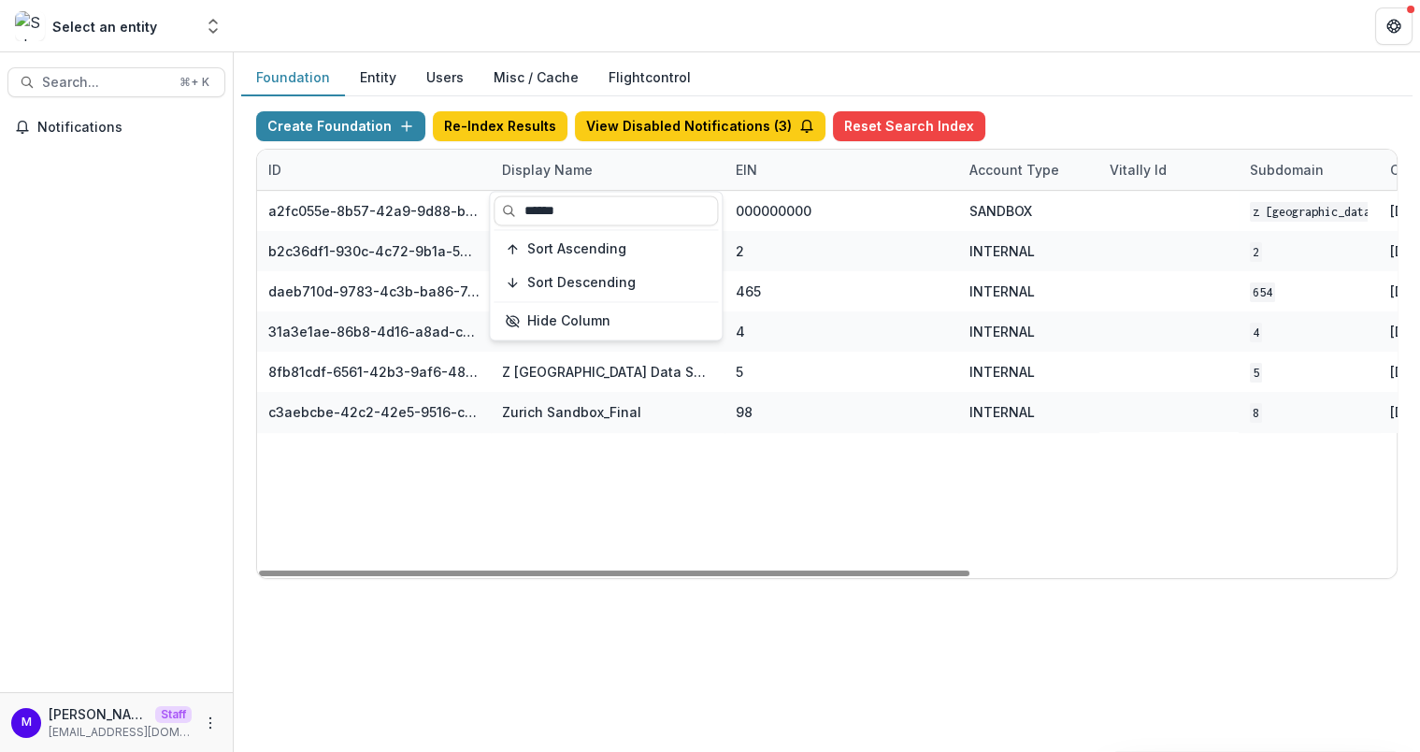
type input "******"
click at [726, 56] on div "Foundation Entity Users Misc / Cache Flightcontrol Create Foundation Re-Index R…" at bounding box center [827, 326] width 1186 height 549
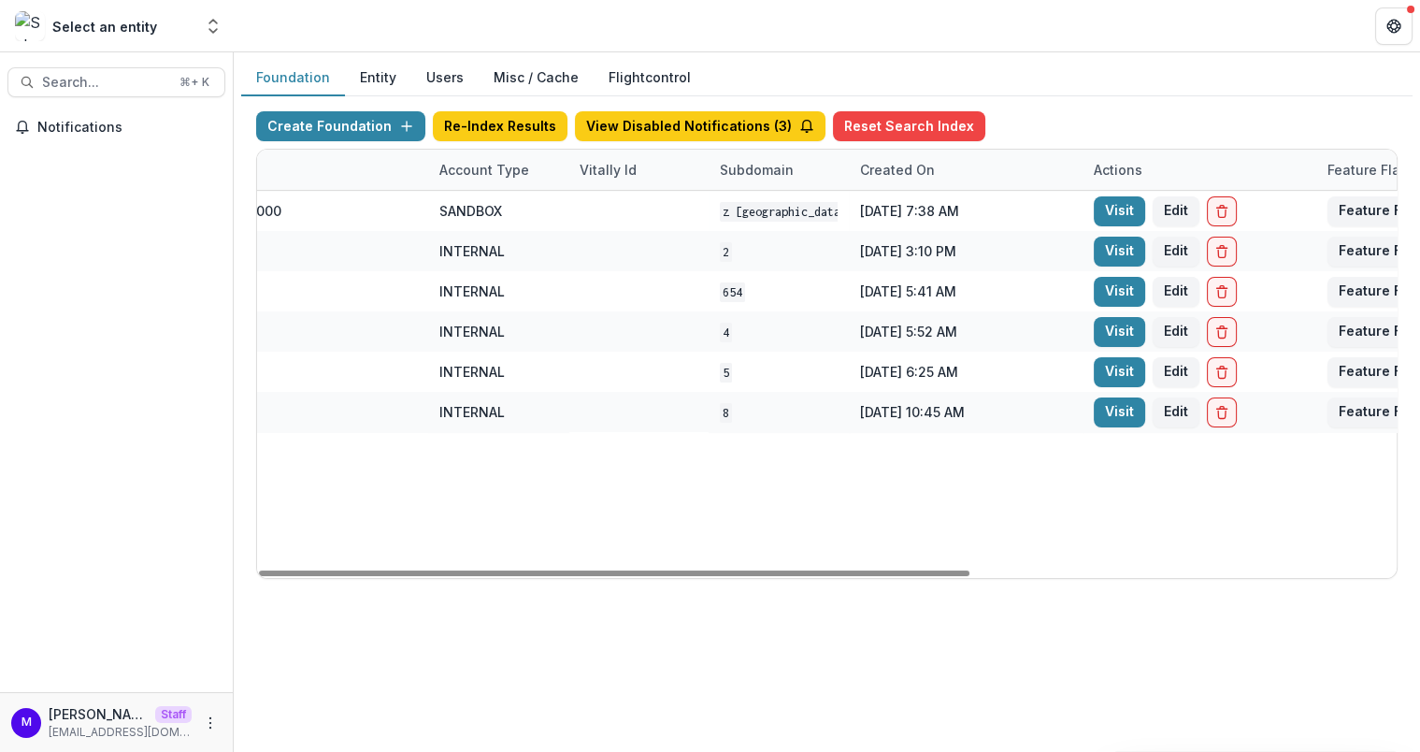
scroll to position [0, 673]
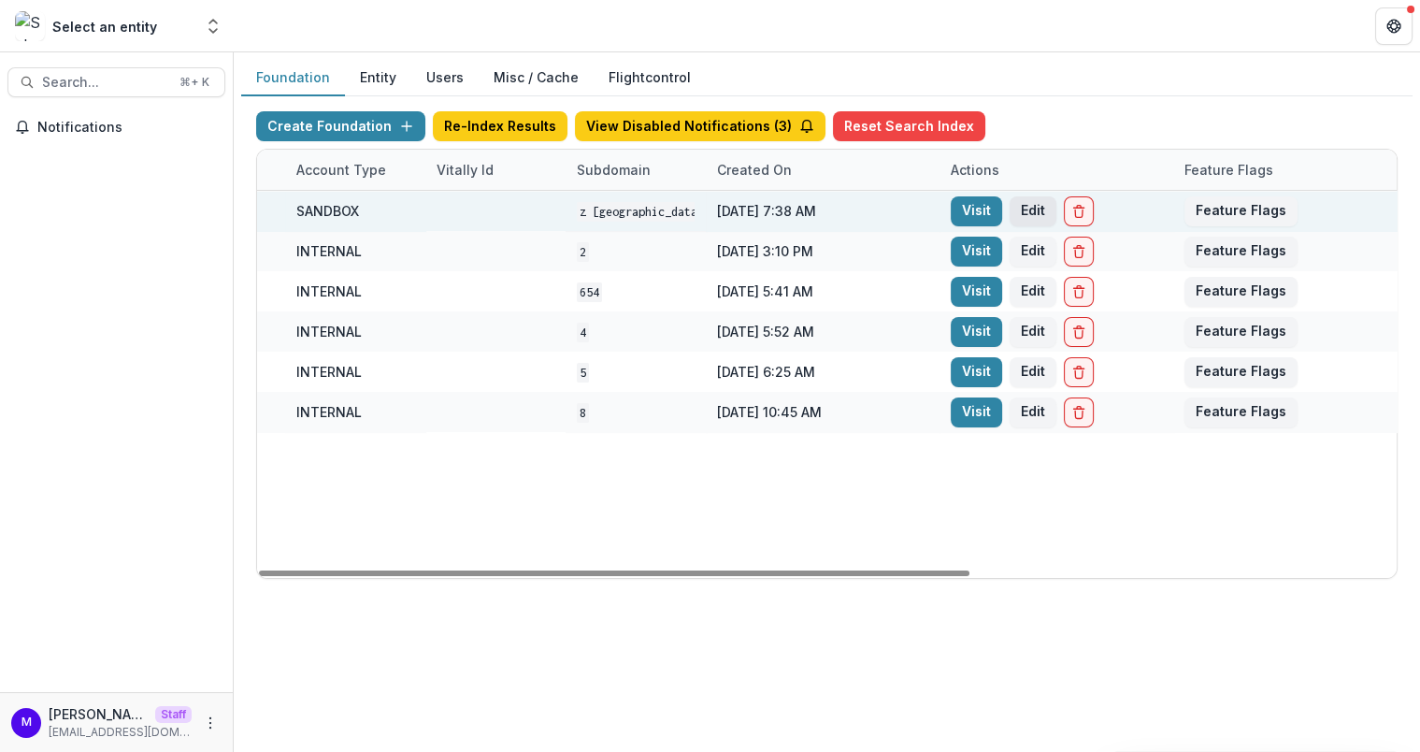
click at [1030, 207] on button "Edit" at bounding box center [1033, 211] width 47 height 30
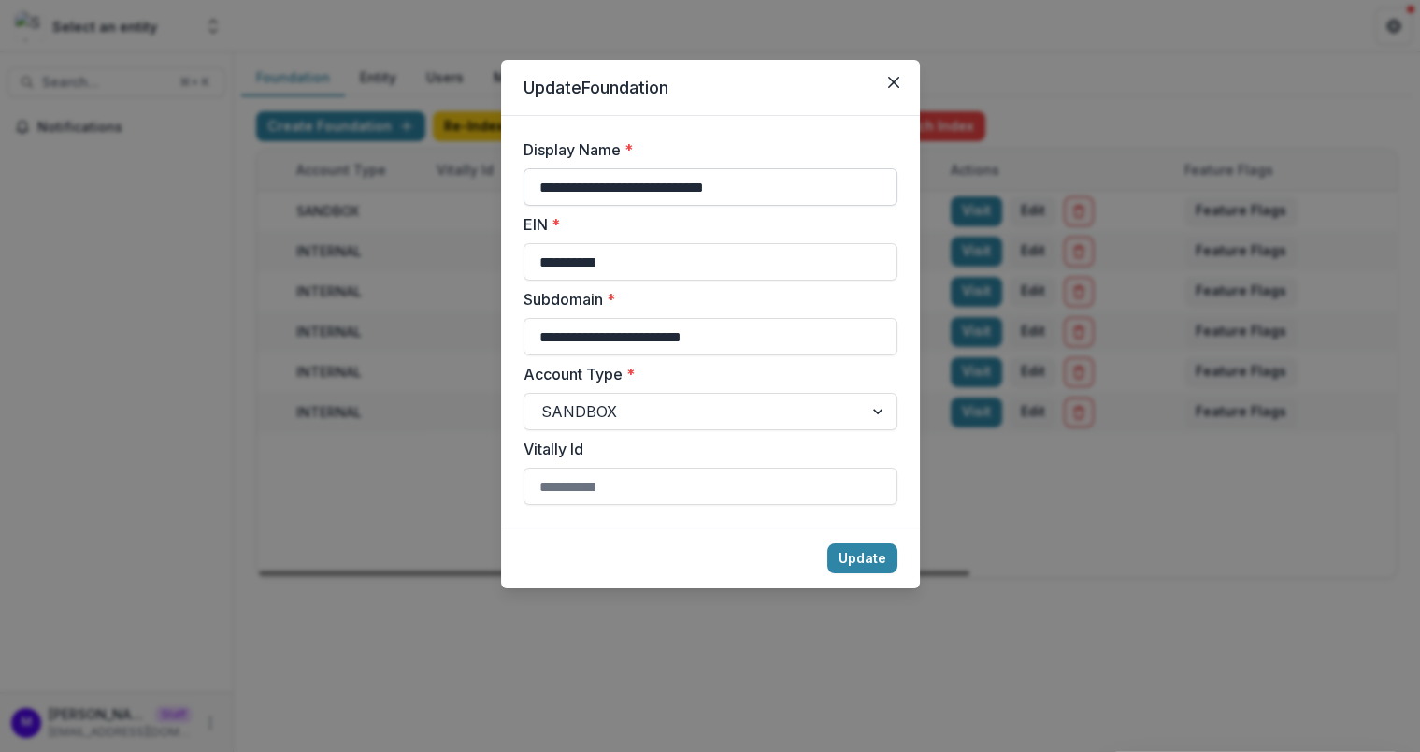
click at [538, 185] on input "**********" at bounding box center [711, 186] width 374 height 37
type input "**********"
click at [883, 550] on button "Update" at bounding box center [862, 558] width 70 height 30
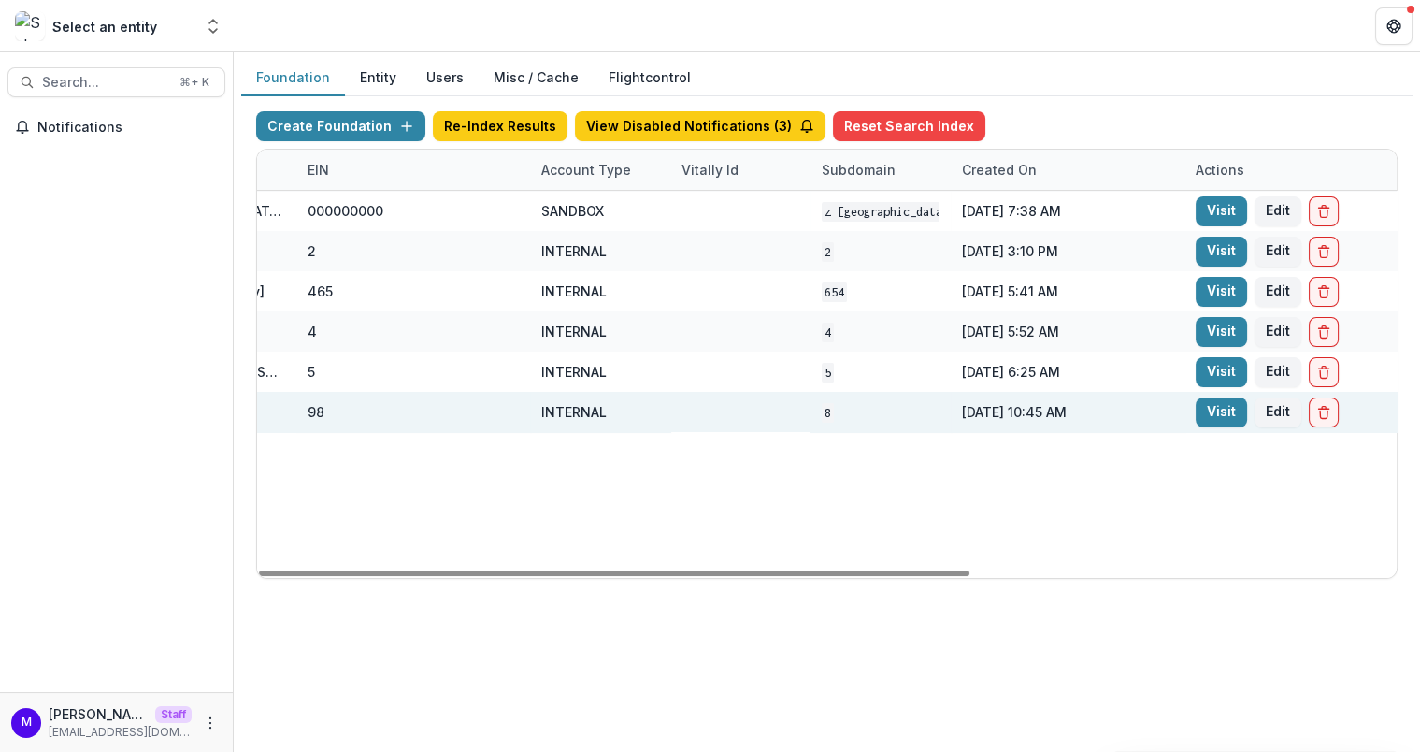
scroll to position [0, 630]
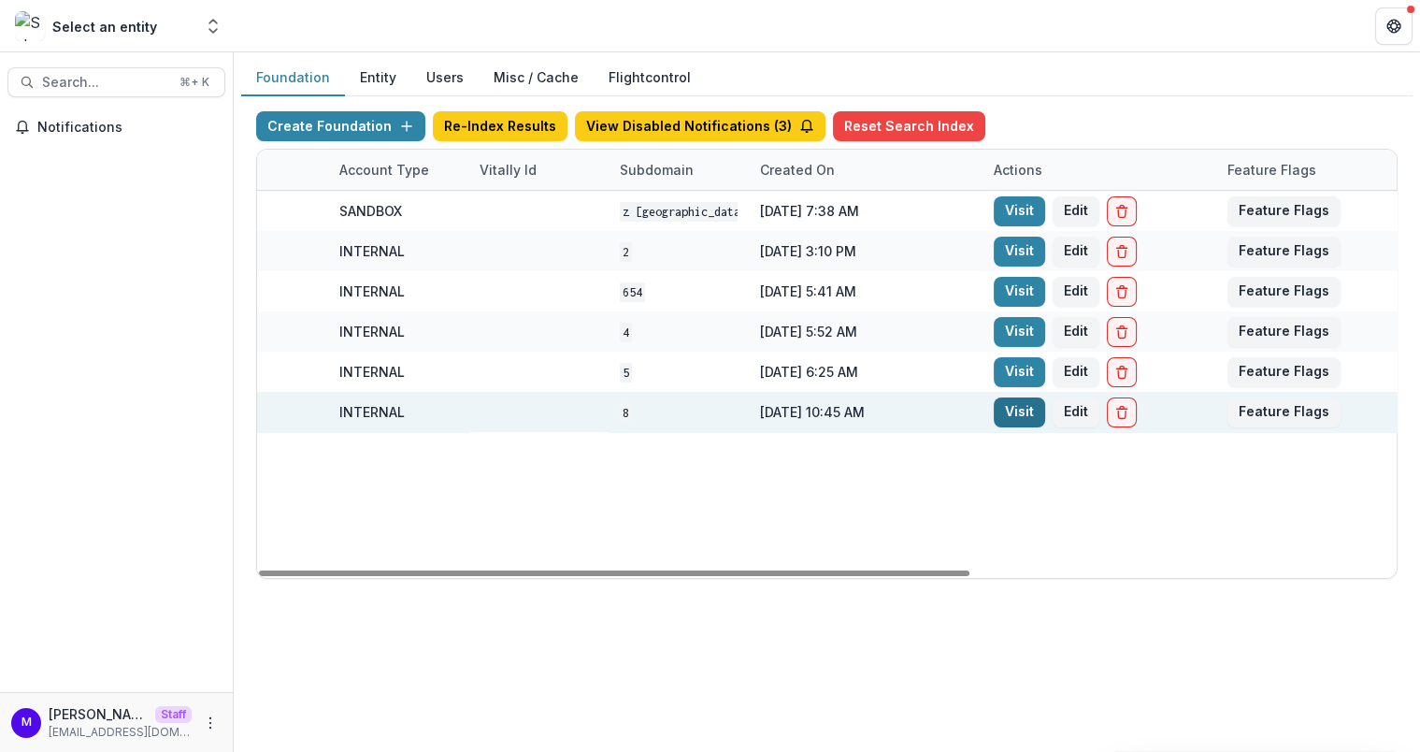
click at [1014, 404] on link "Visit" at bounding box center [1019, 412] width 51 height 30
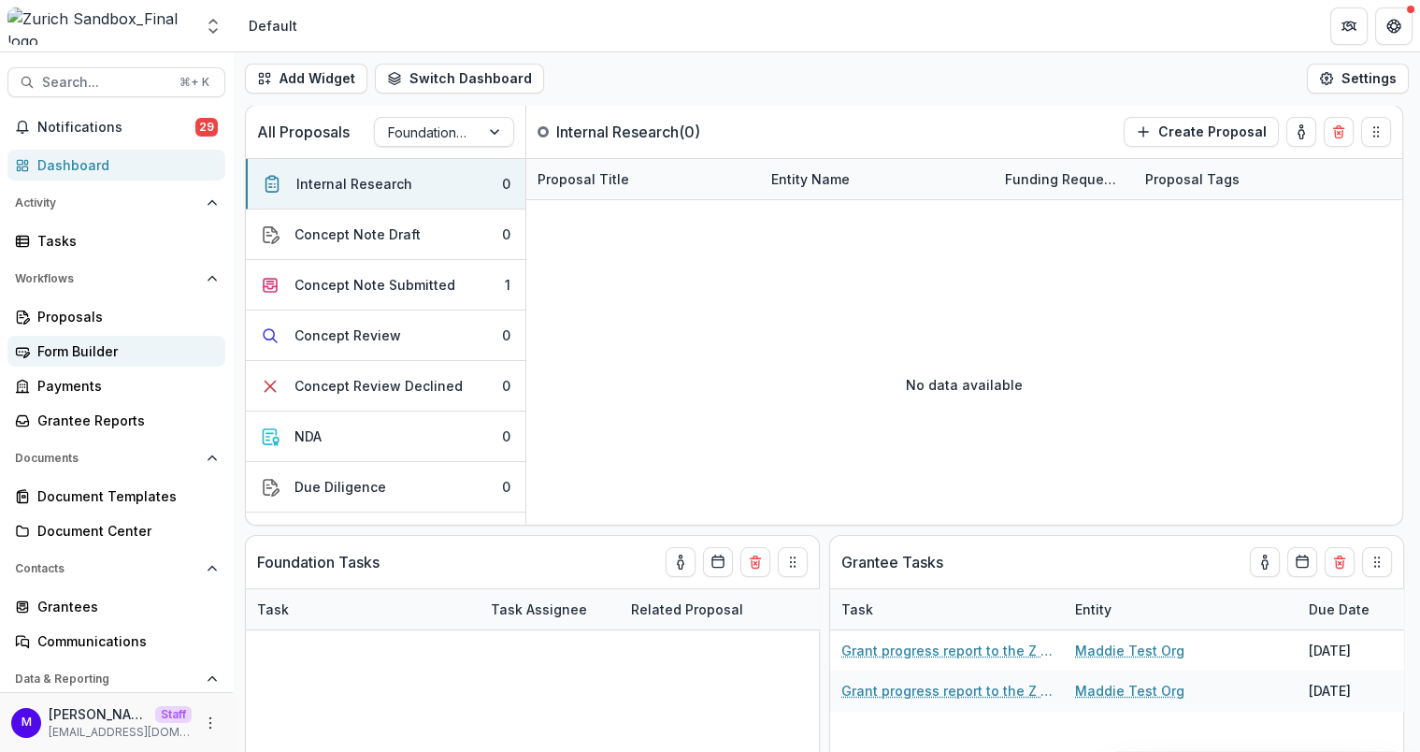
click at [84, 348] on div "Form Builder" at bounding box center [123, 351] width 173 height 20
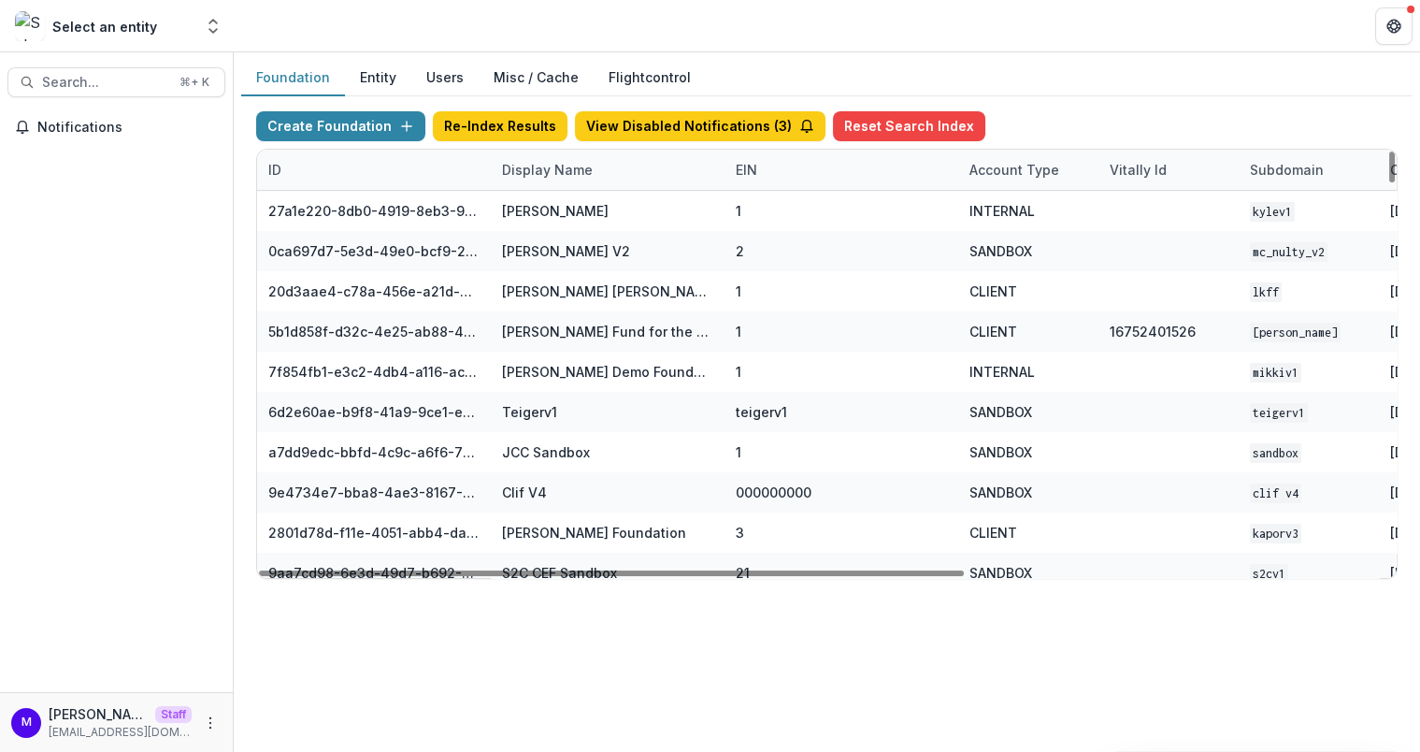
click at [523, 174] on div "Display Name" at bounding box center [547, 170] width 113 height 20
click at [549, 204] on input at bounding box center [606, 210] width 224 height 30
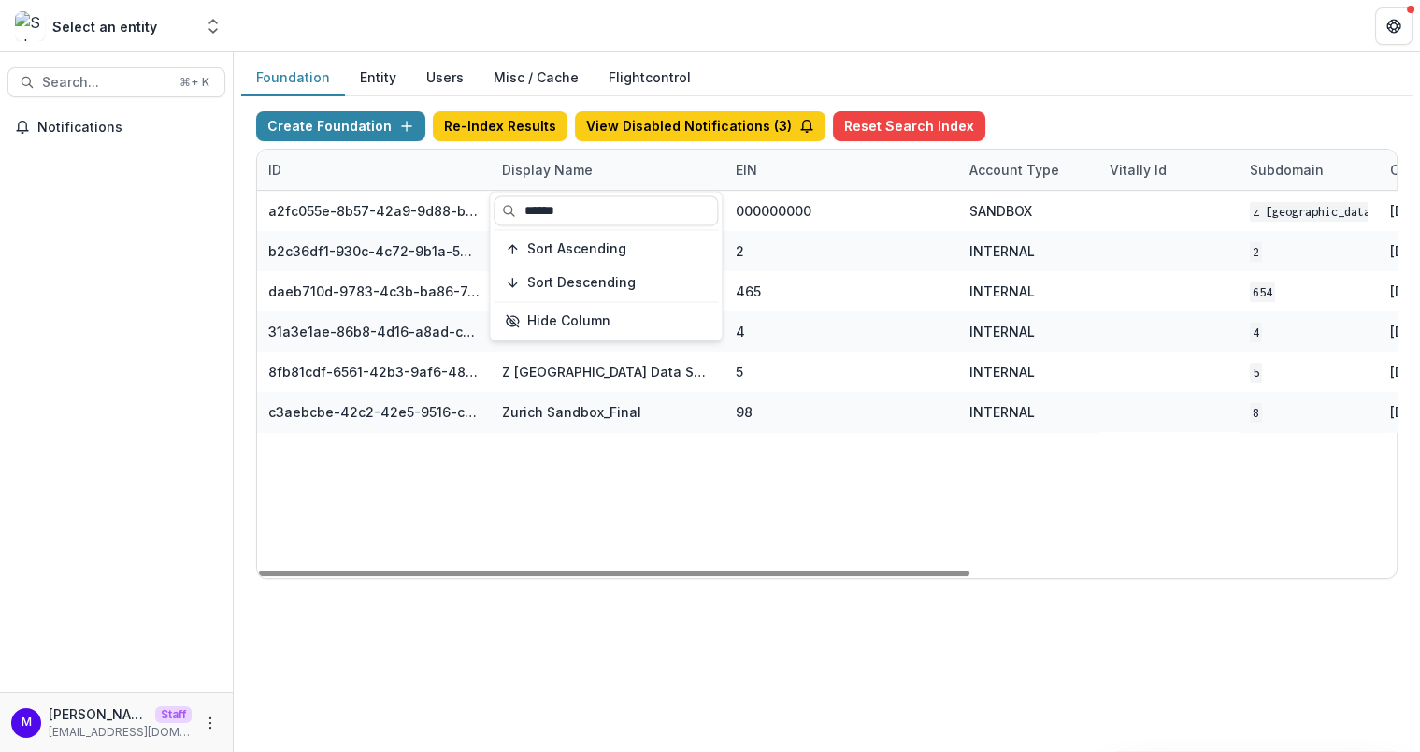
type input "******"
click at [759, 60] on div "Foundation Entity Users Misc / Cache Flightcontrol" at bounding box center [826, 78] width 1171 height 36
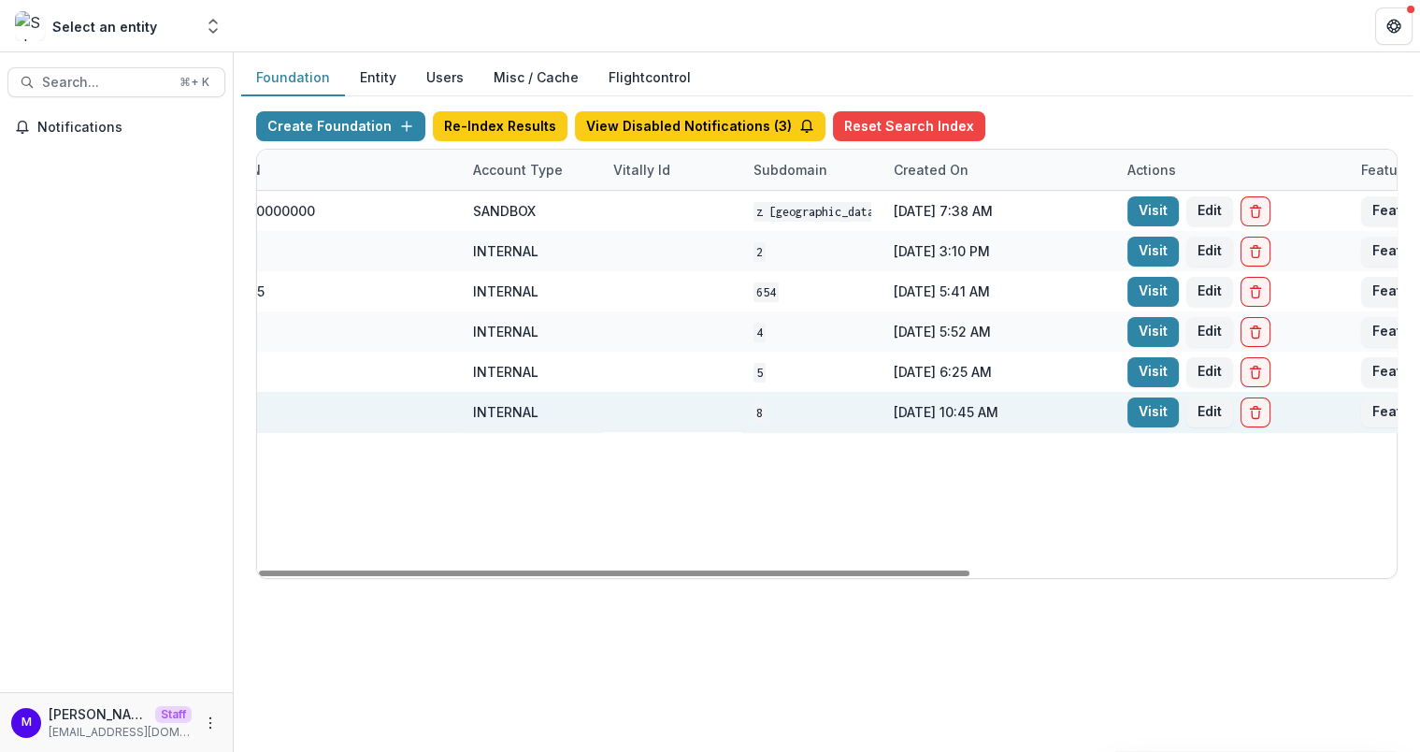
scroll to position [0, 669]
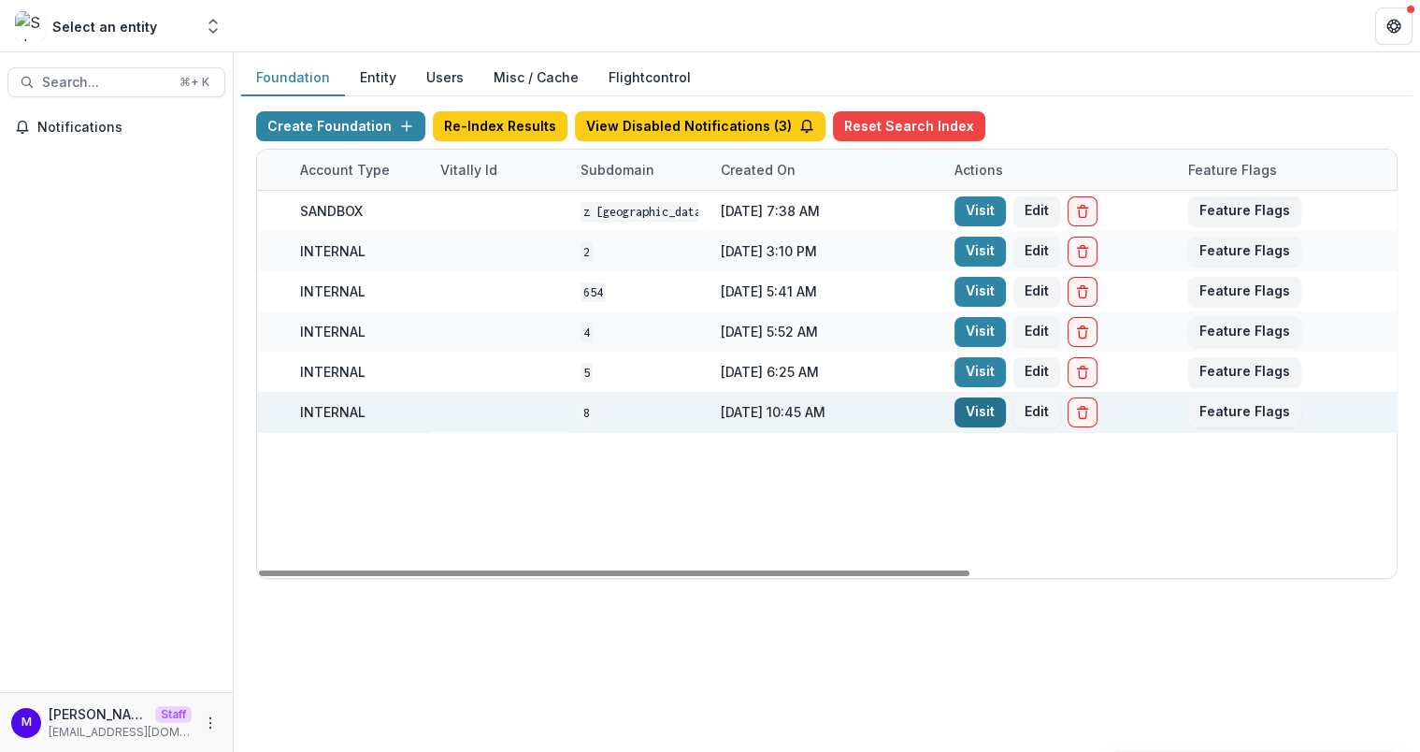
click at [972, 411] on link "Visit" at bounding box center [979, 412] width 51 height 30
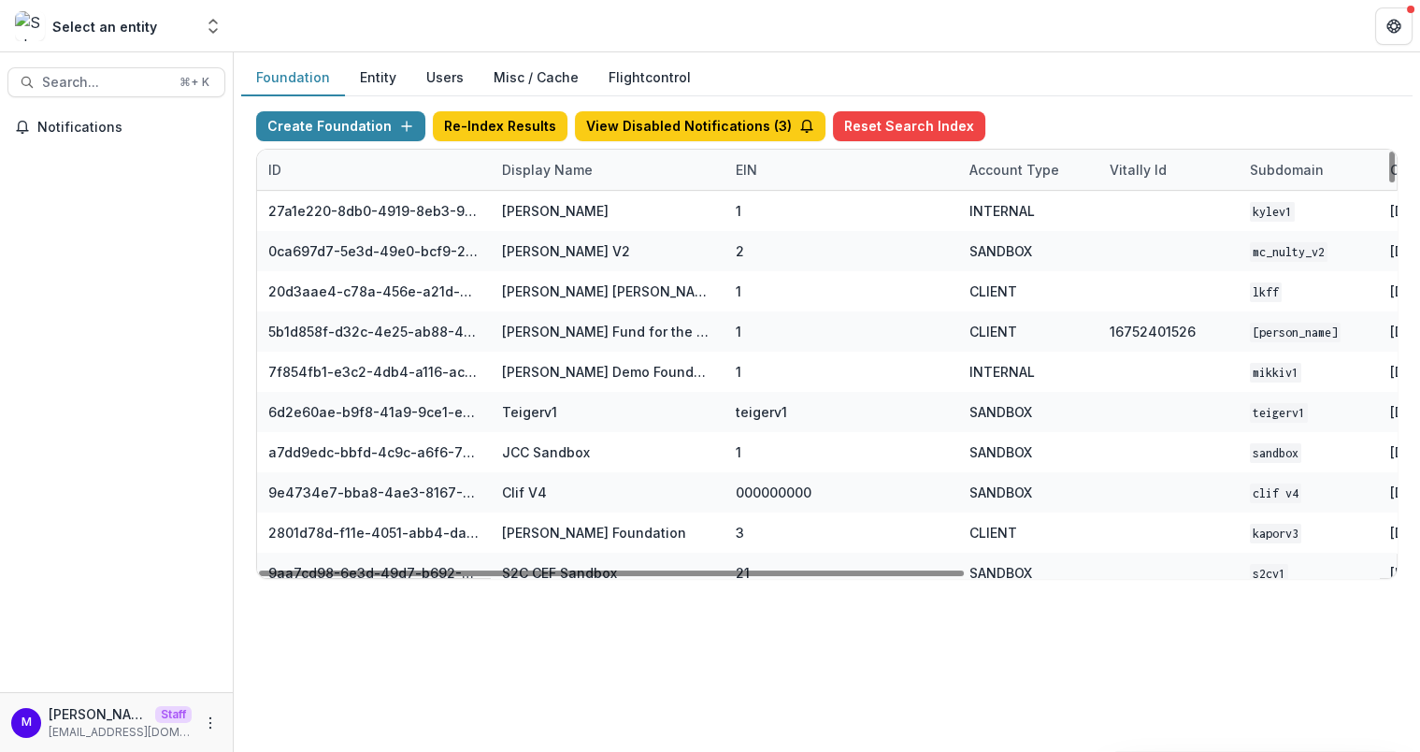
click at [538, 165] on div "Display Name" at bounding box center [547, 170] width 113 height 20
click at [539, 213] on input at bounding box center [606, 210] width 224 height 30
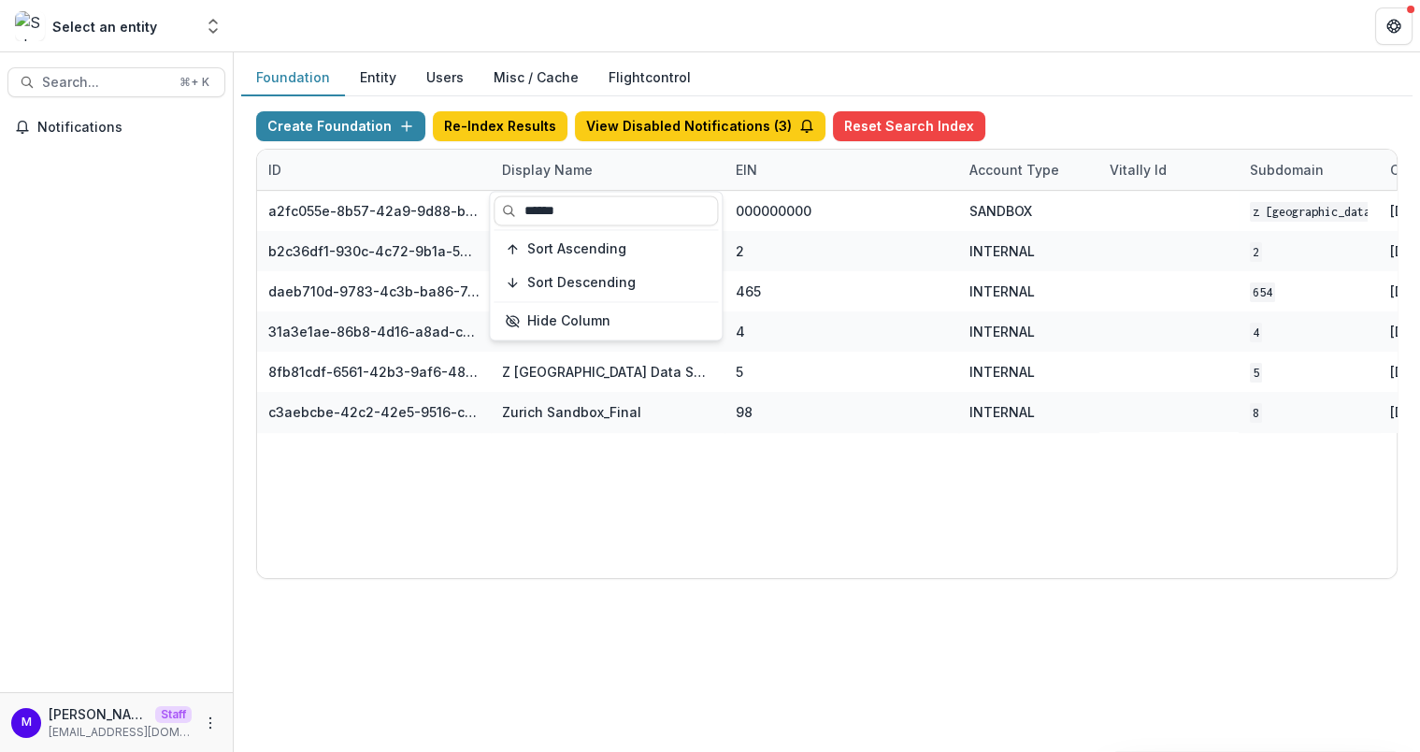
type input "******"
click at [861, 34] on header at bounding box center [827, 25] width 1186 height 51
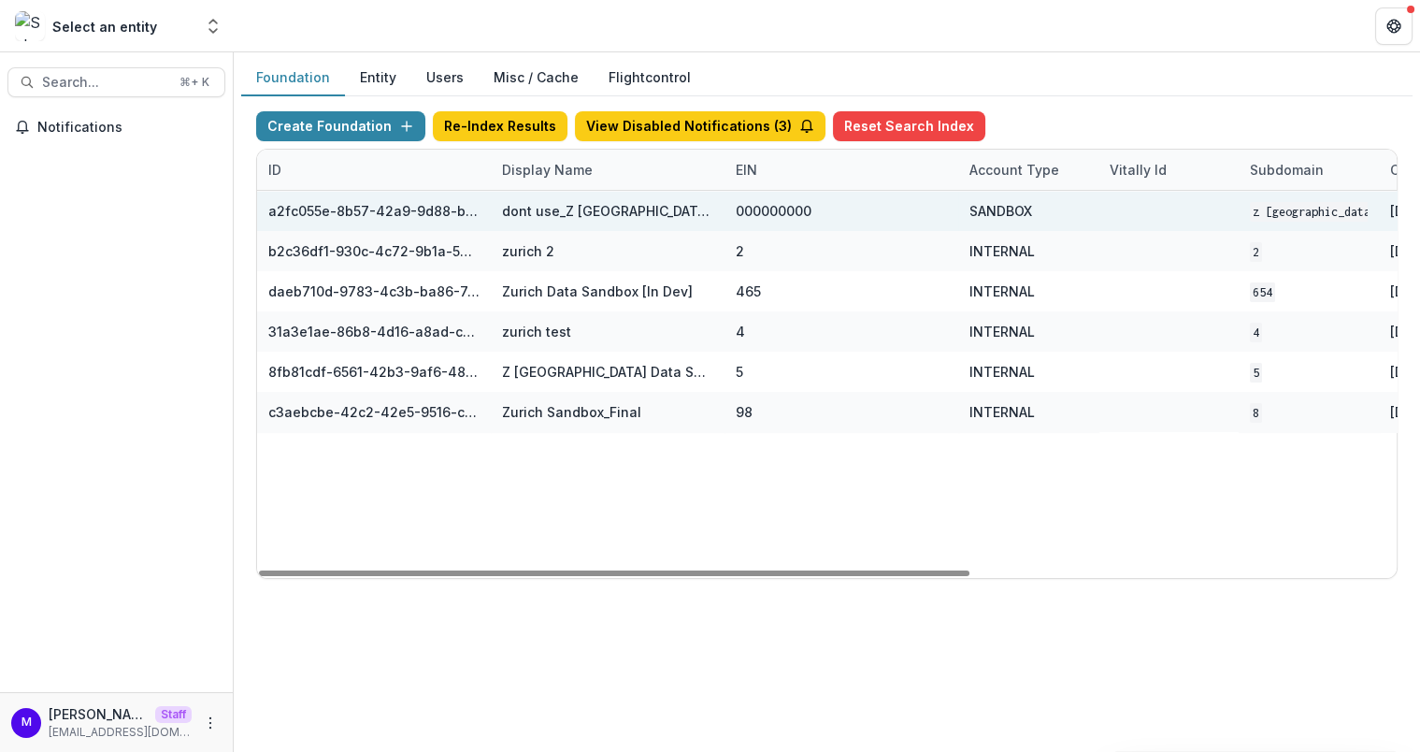
scroll to position [0, 682]
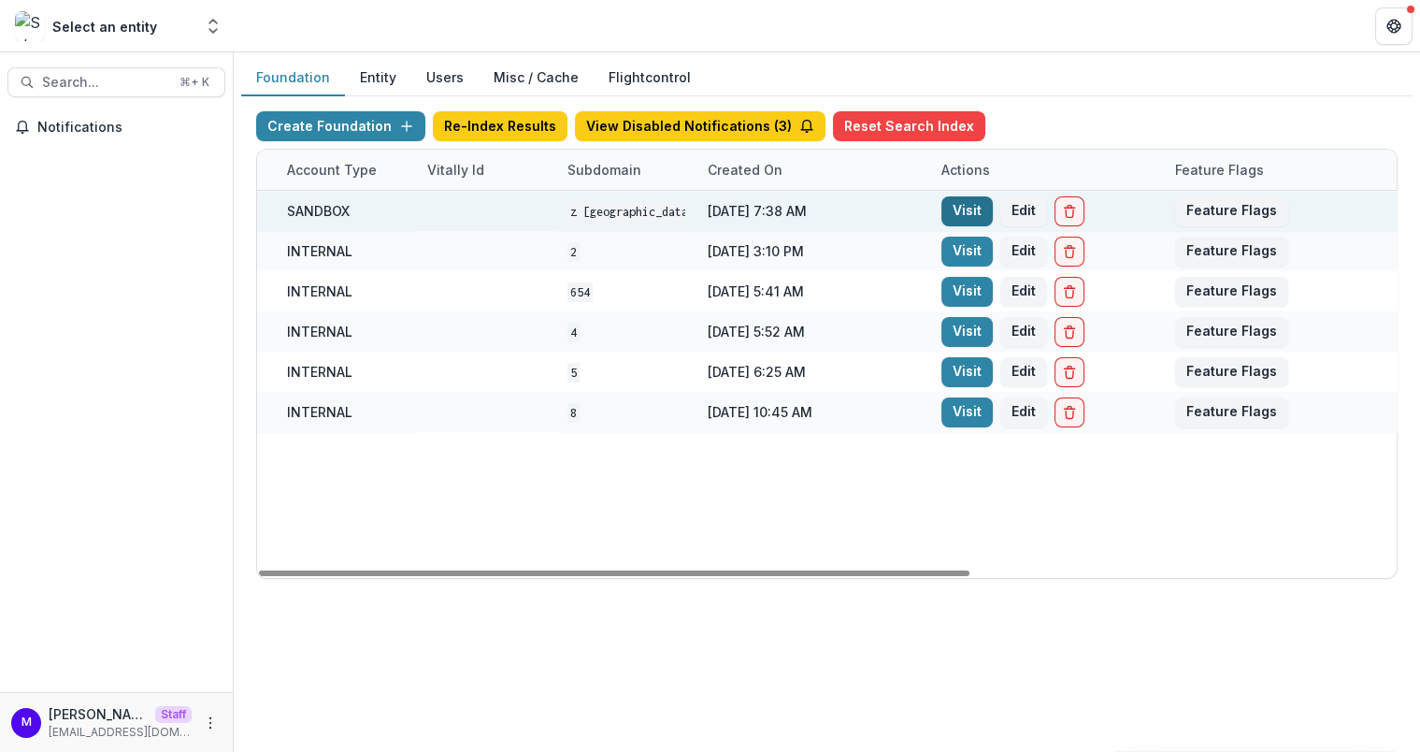
click at [959, 213] on link "Visit" at bounding box center [966, 211] width 51 height 30
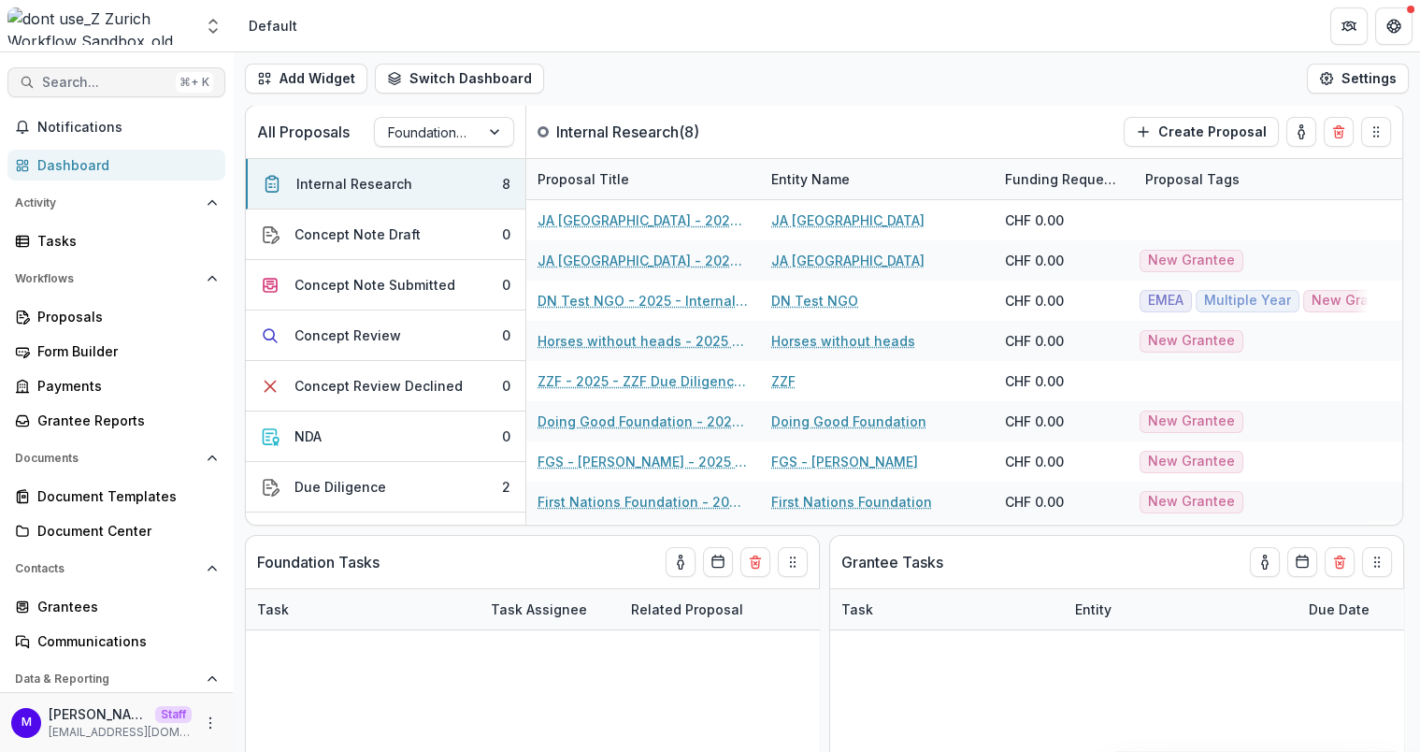
click at [104, 84] on span "Search..." at bounding box center [105, 83] width 126 height 16
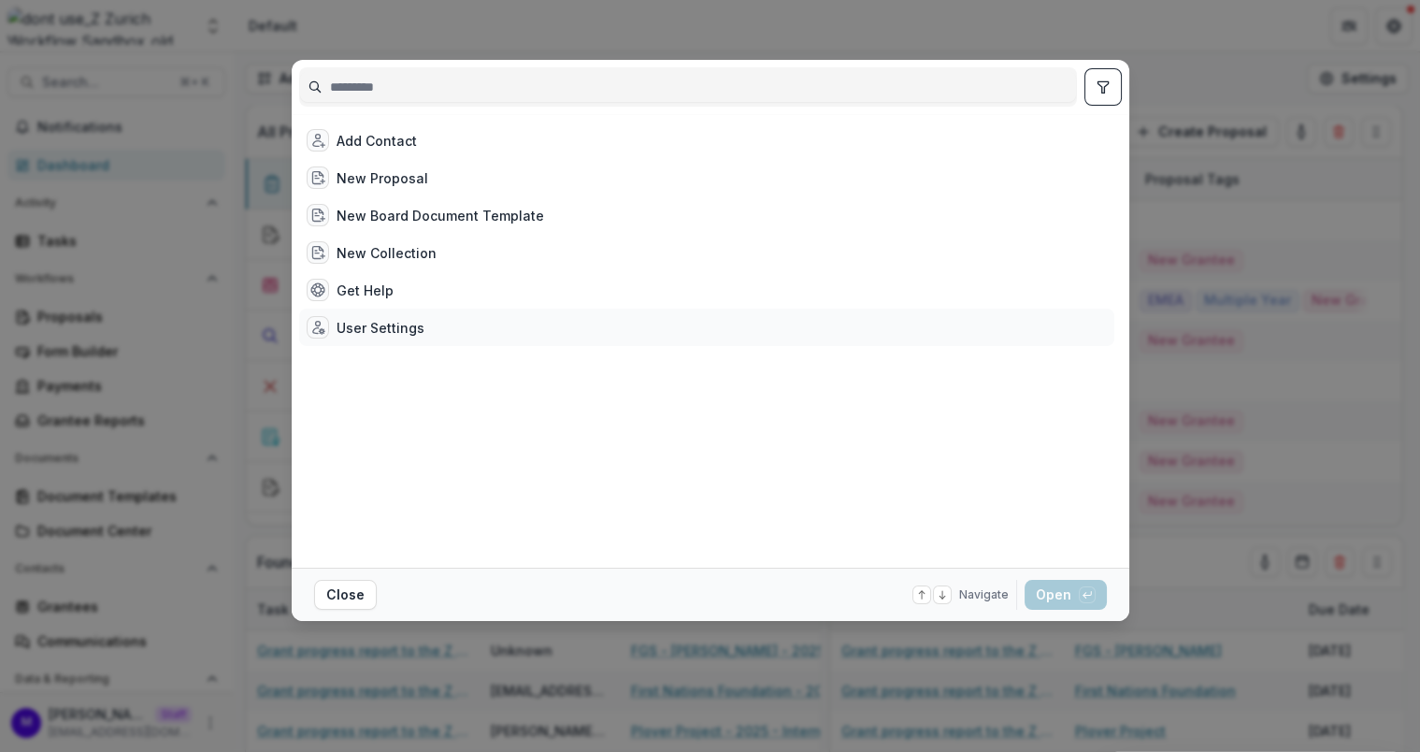
click at [357, 327] on div "User Settings" at bounding box center [381, 328] width 88 height 20
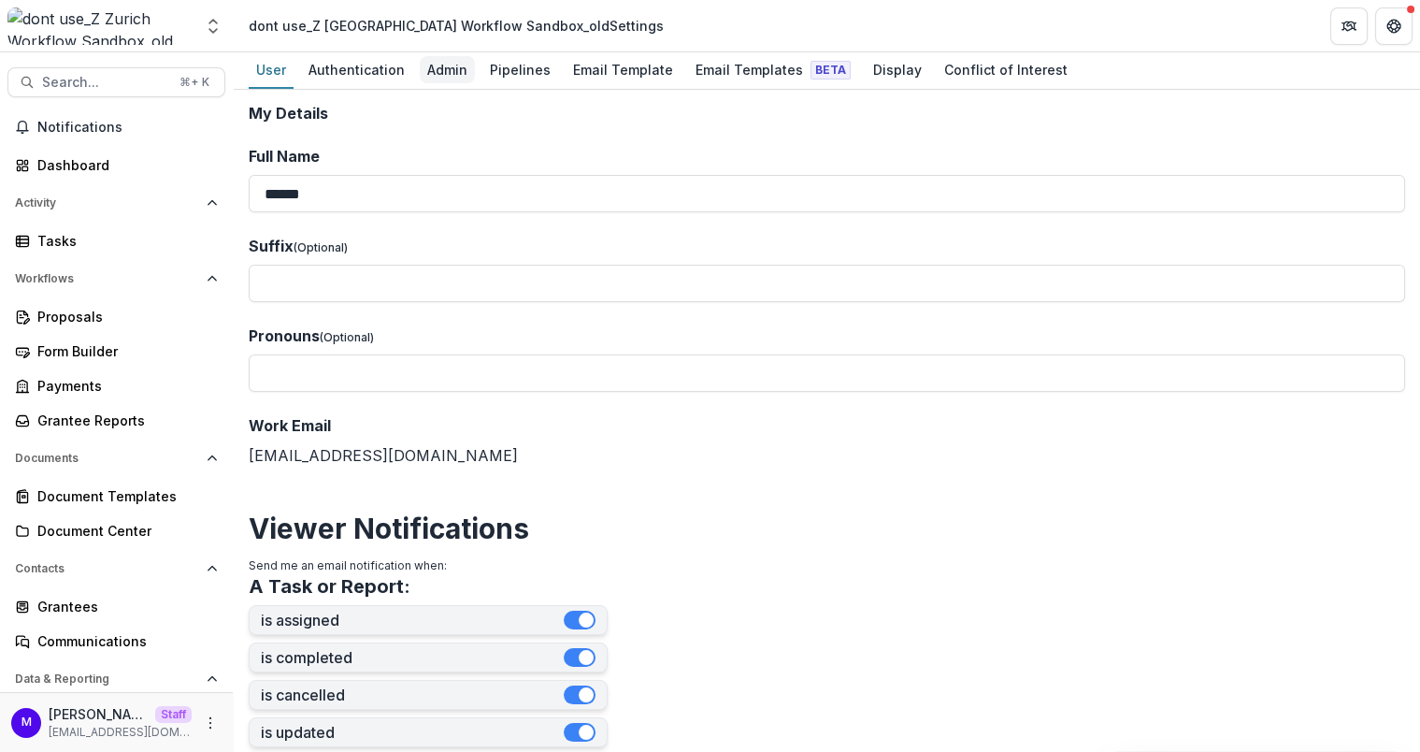
click at [434, 75] on div "Admin" at bounding box center [447, 69] width 55 height 27
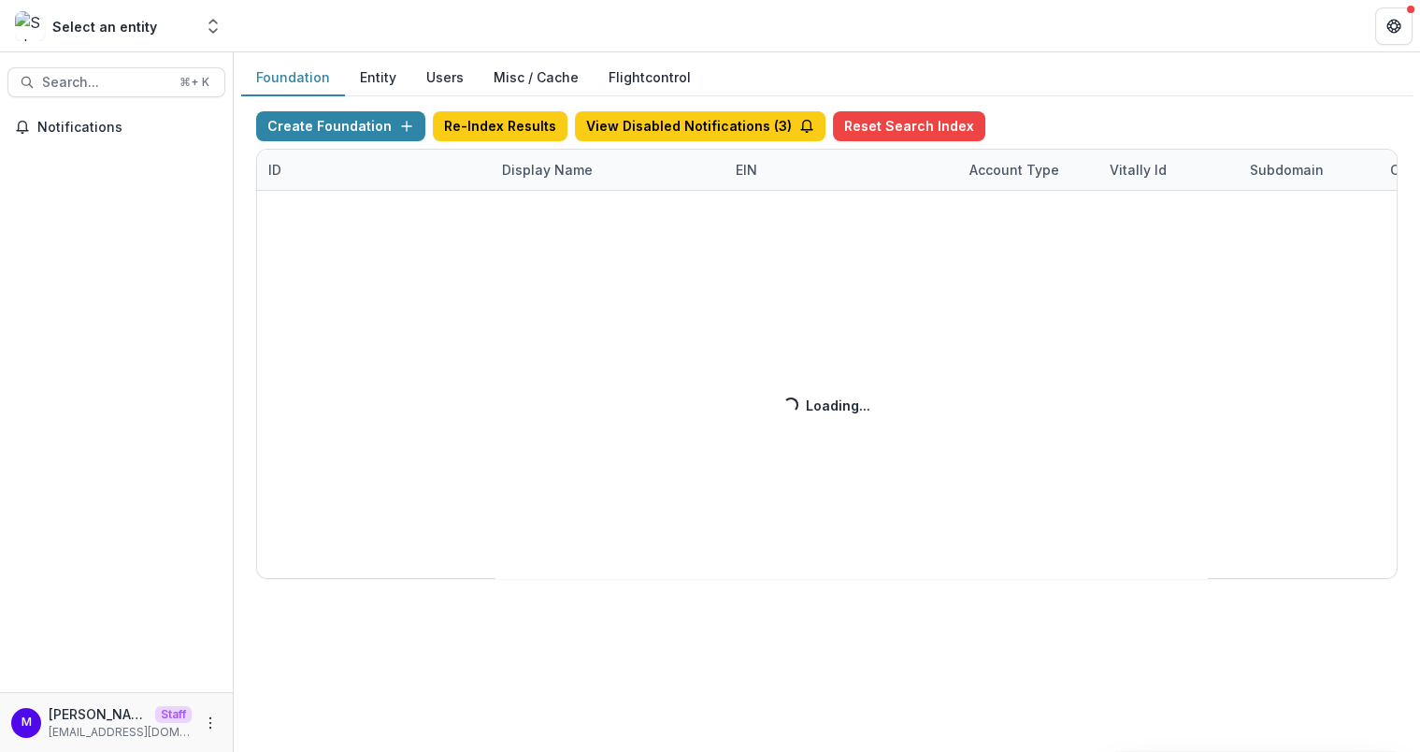
click at [528, 164] on div "Display Name" at bounding box center [547, 170] width 113 height 20
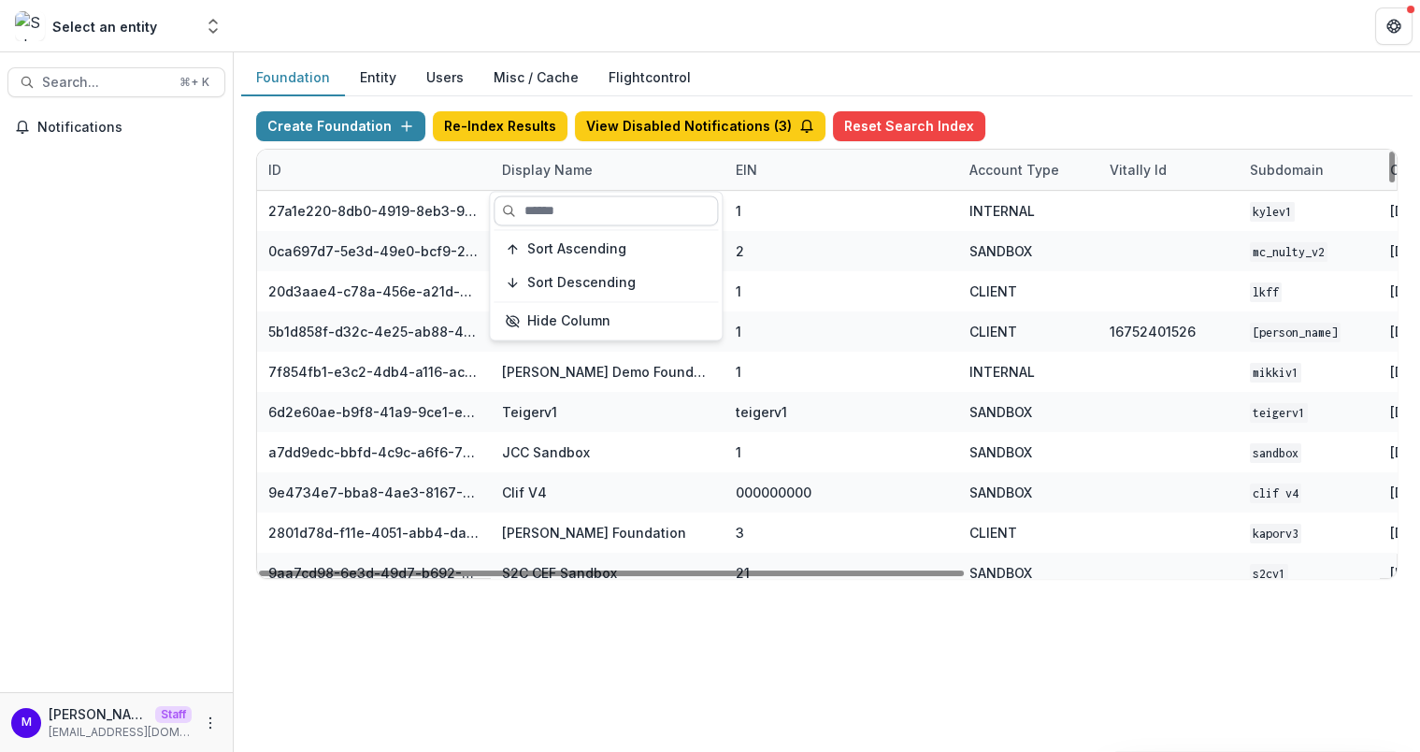
click at [541, 205] on input at bounding box center [606, 210] width 224 height 30
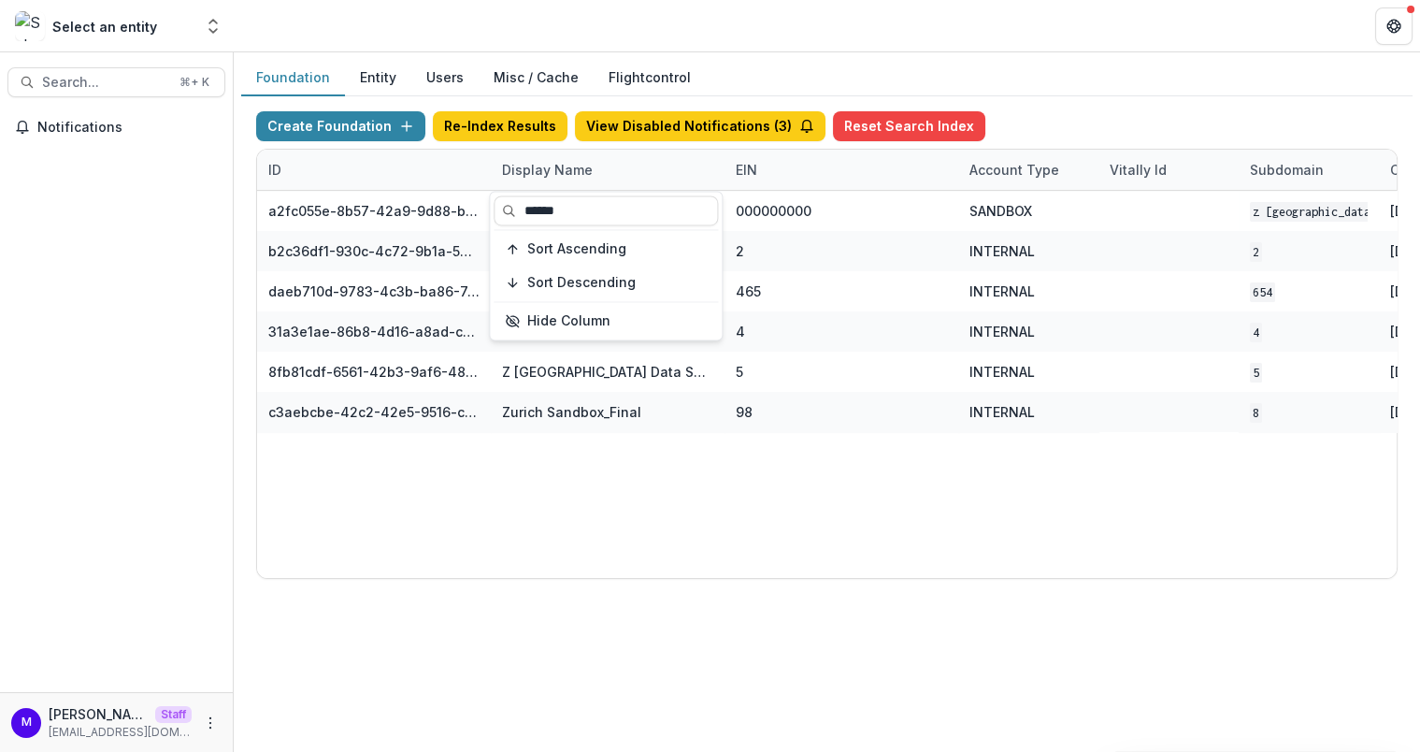
type input "******"
click at [773, 24] on header at bounding box center [827, 25] width 1186 height 51
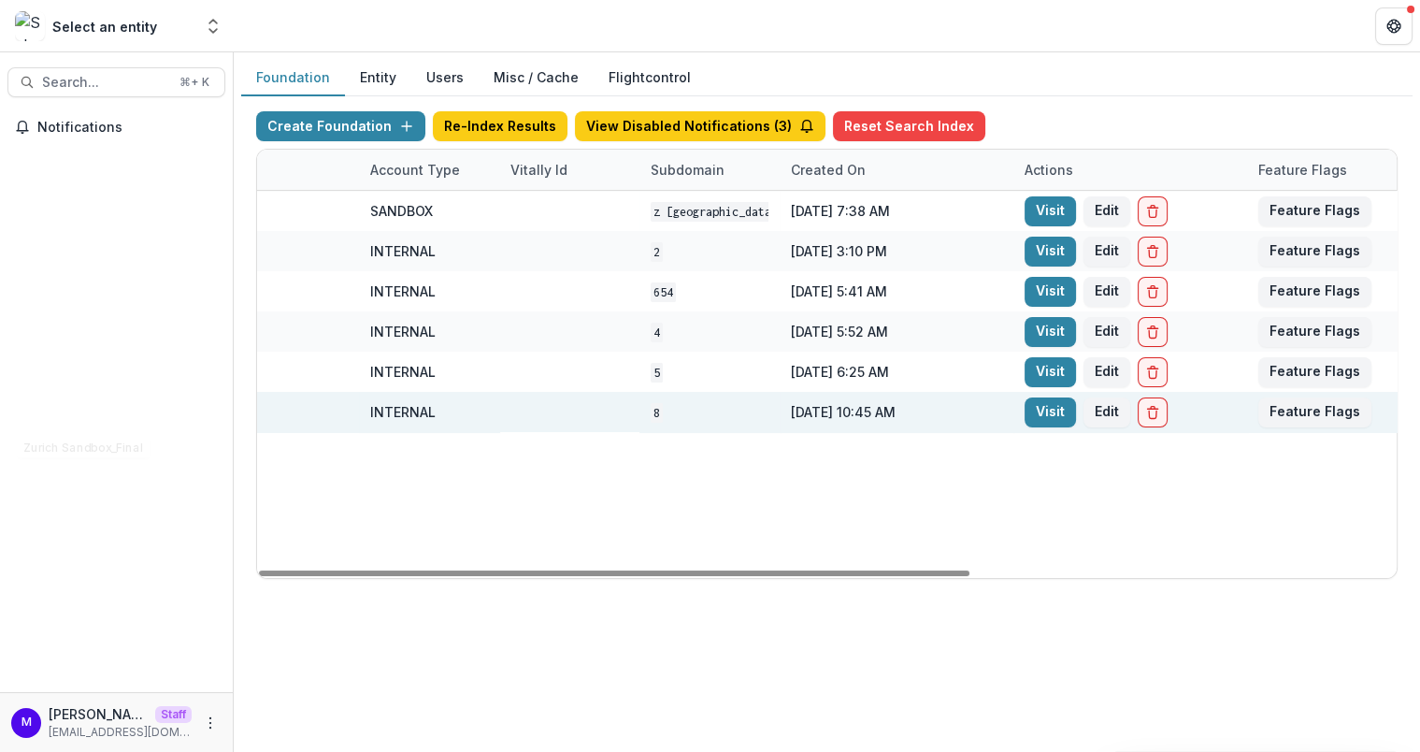
scroll to position [0, 682]
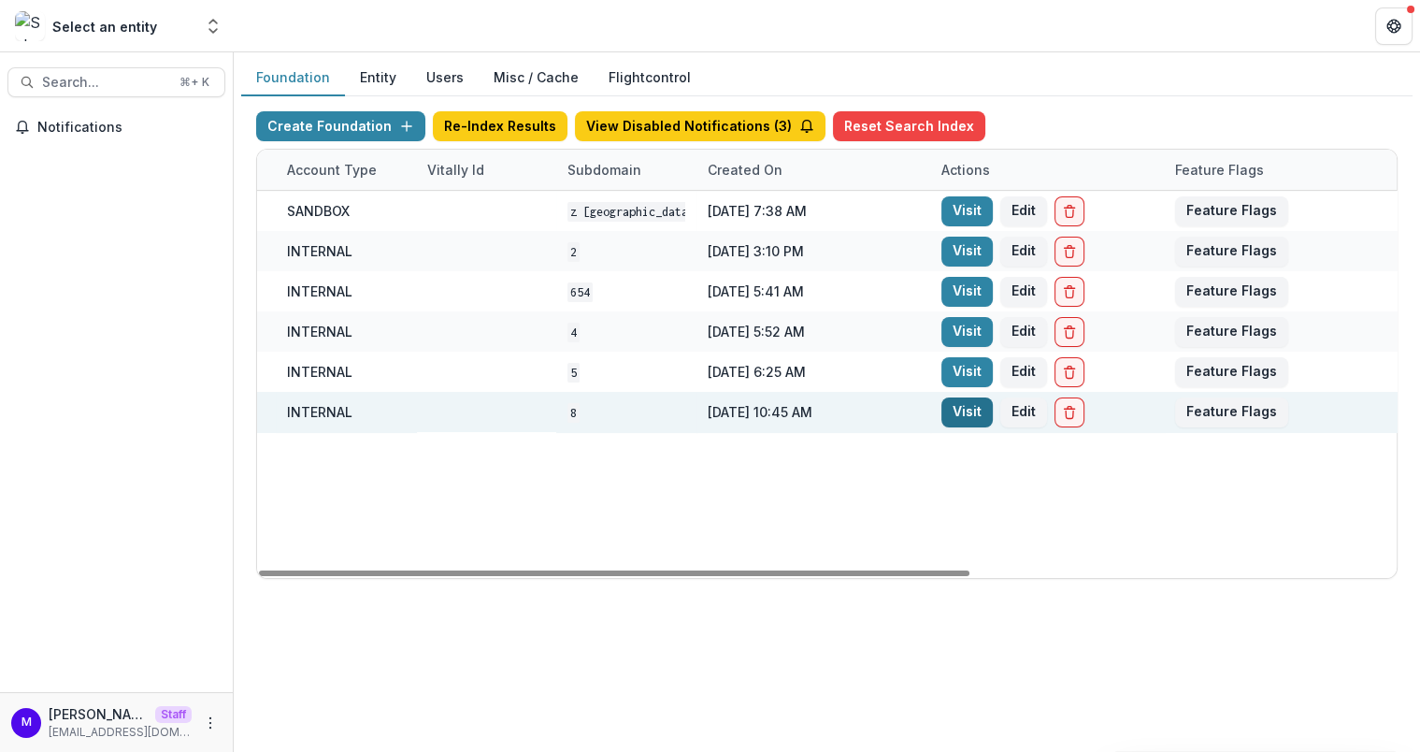
click at [967, 415] on link "Visit" at bounding box center [966, 412] width 51 height 30
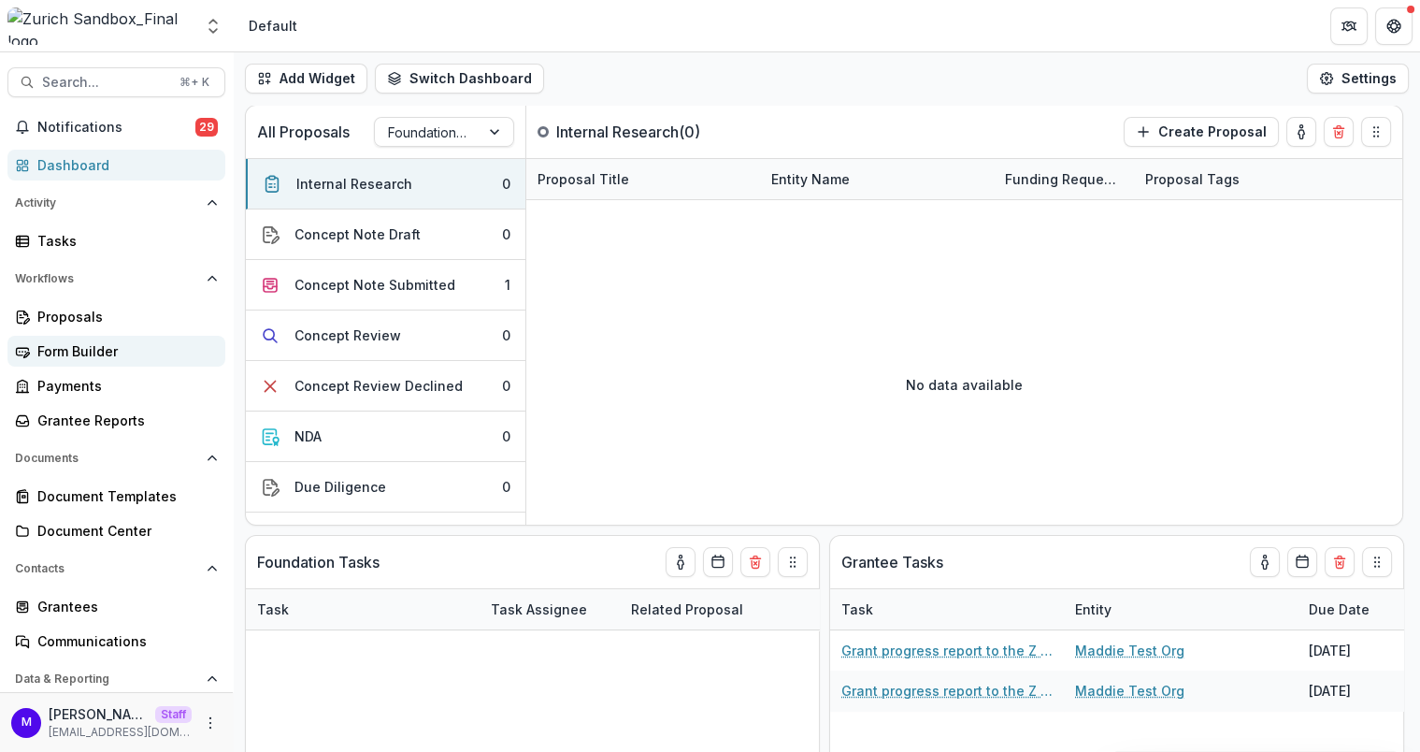
click at [115, 341] on div "Form Builder" at bounding box center [123, 351] width 173 height 20
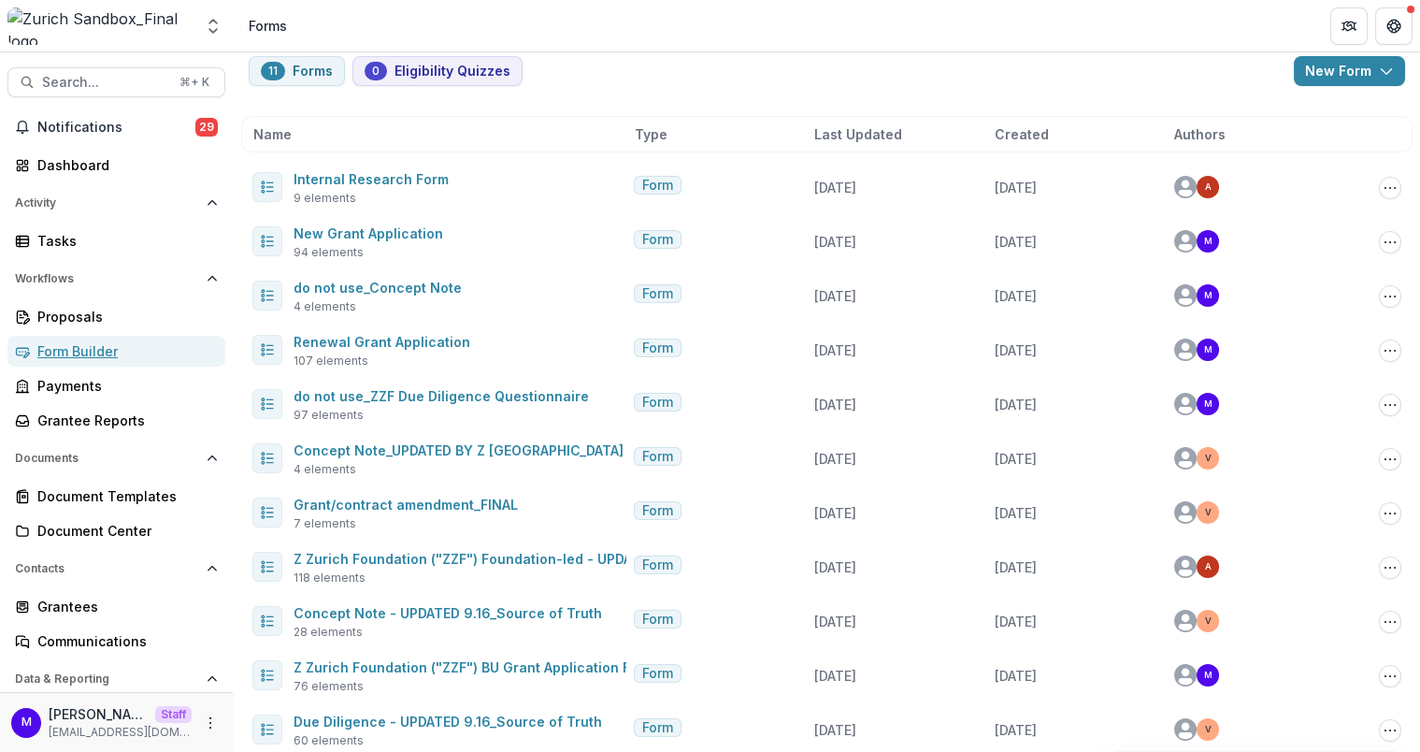
scroll to position [51, 0]
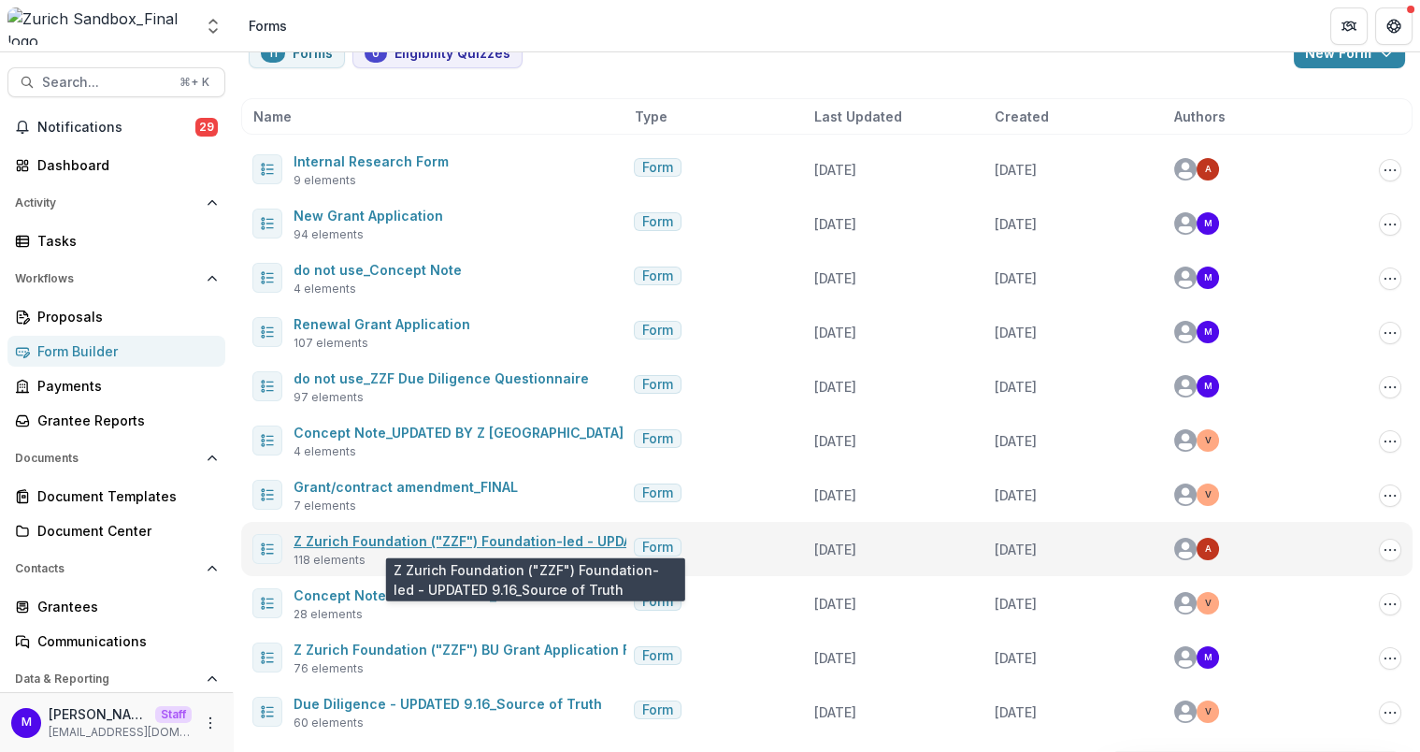
click at [478, 546] on link "Z Zurich Foundation ("ZZF") Foundation-led - UPDATED 9.16_Source of Truth" at bounding box center [547, 541] width 506 height 16
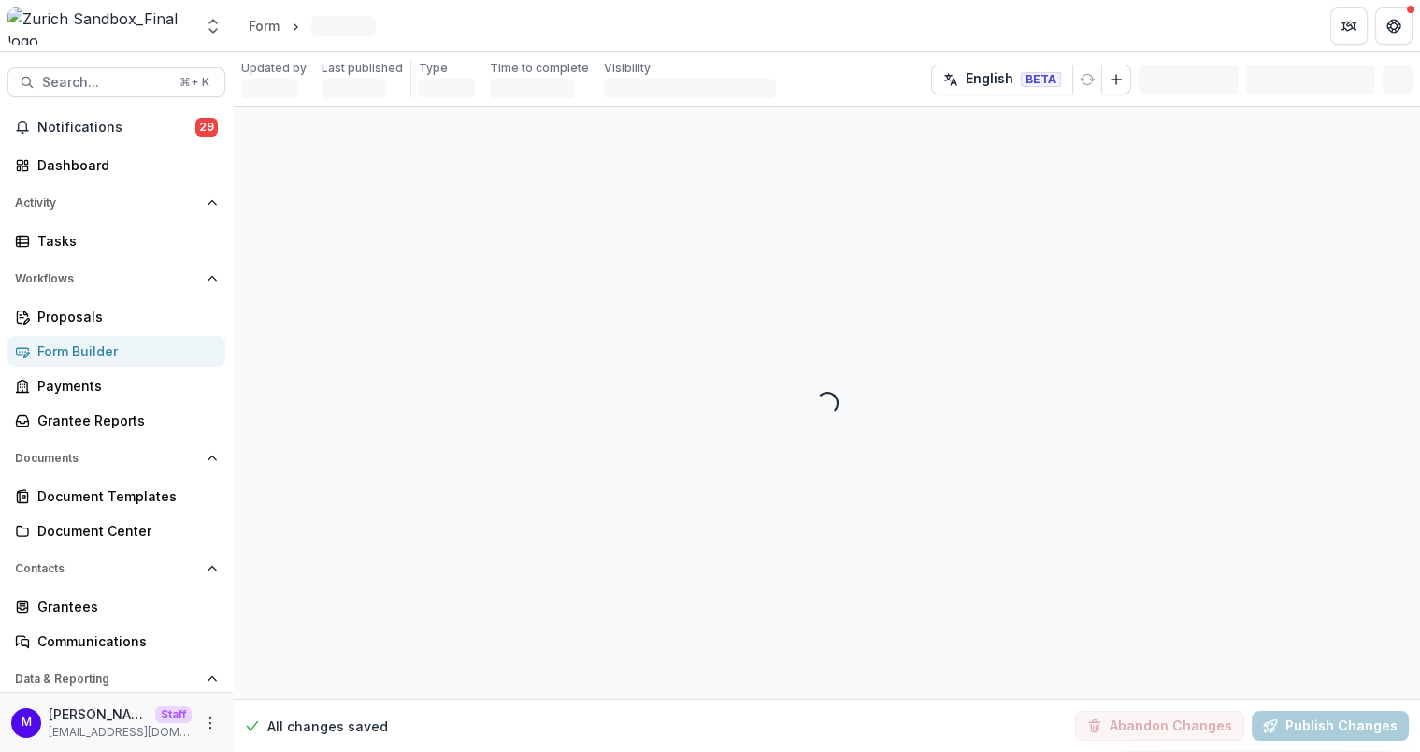
select select "********"
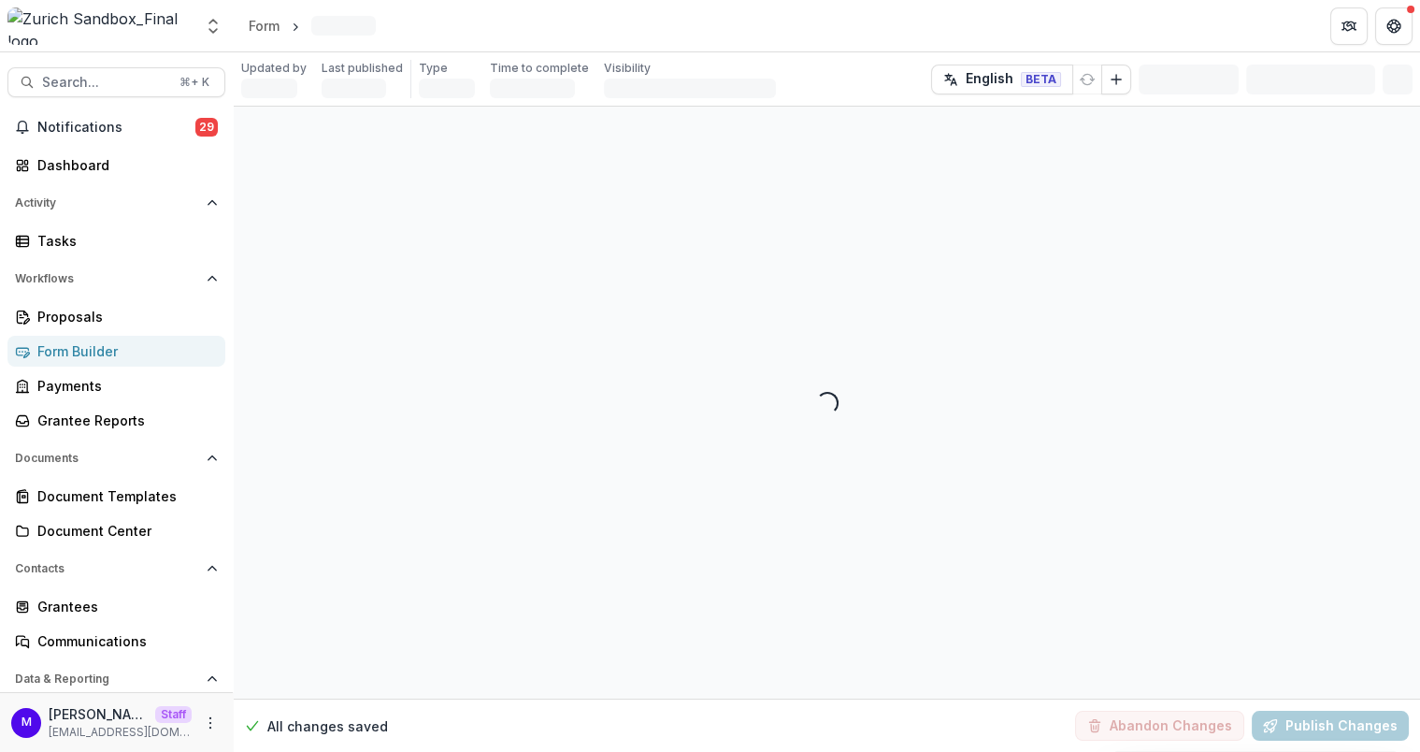
select select "********"
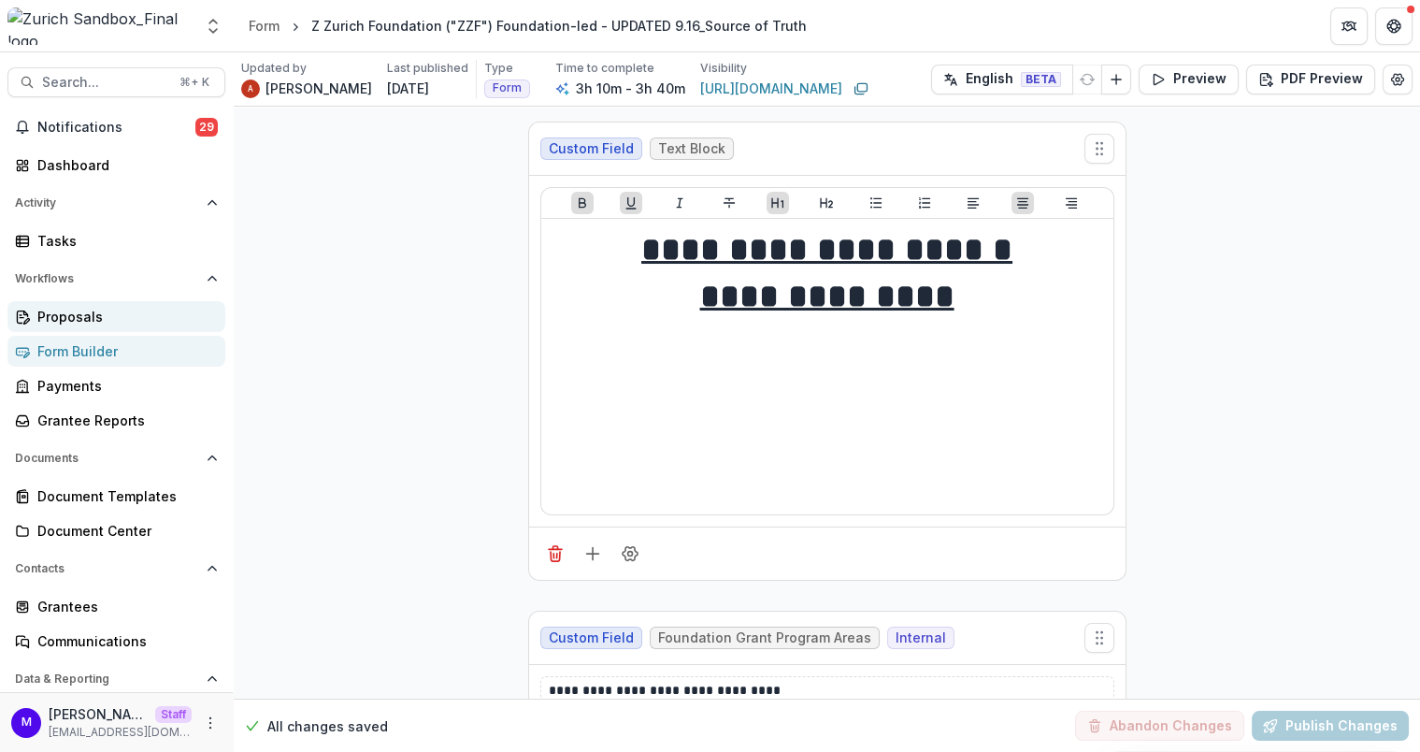
click at [92, 309] on div "Proposals" at bounding box center [123, 317] width 173 height 20
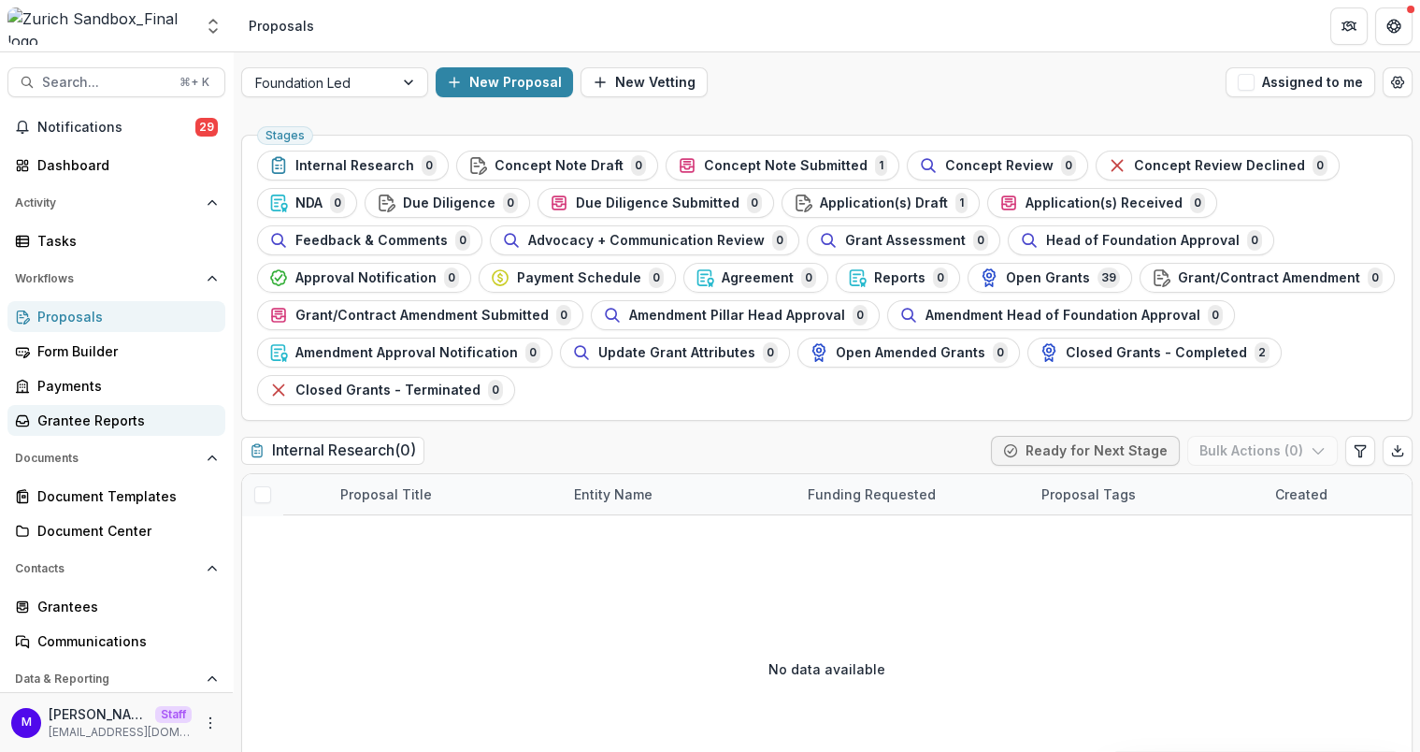
click at [114, 417] on div "Grantee Reports" at bounding box center [123, 420] width 173 height 20
